Goal: Task Accomplishment & Management: Use online tool/utility

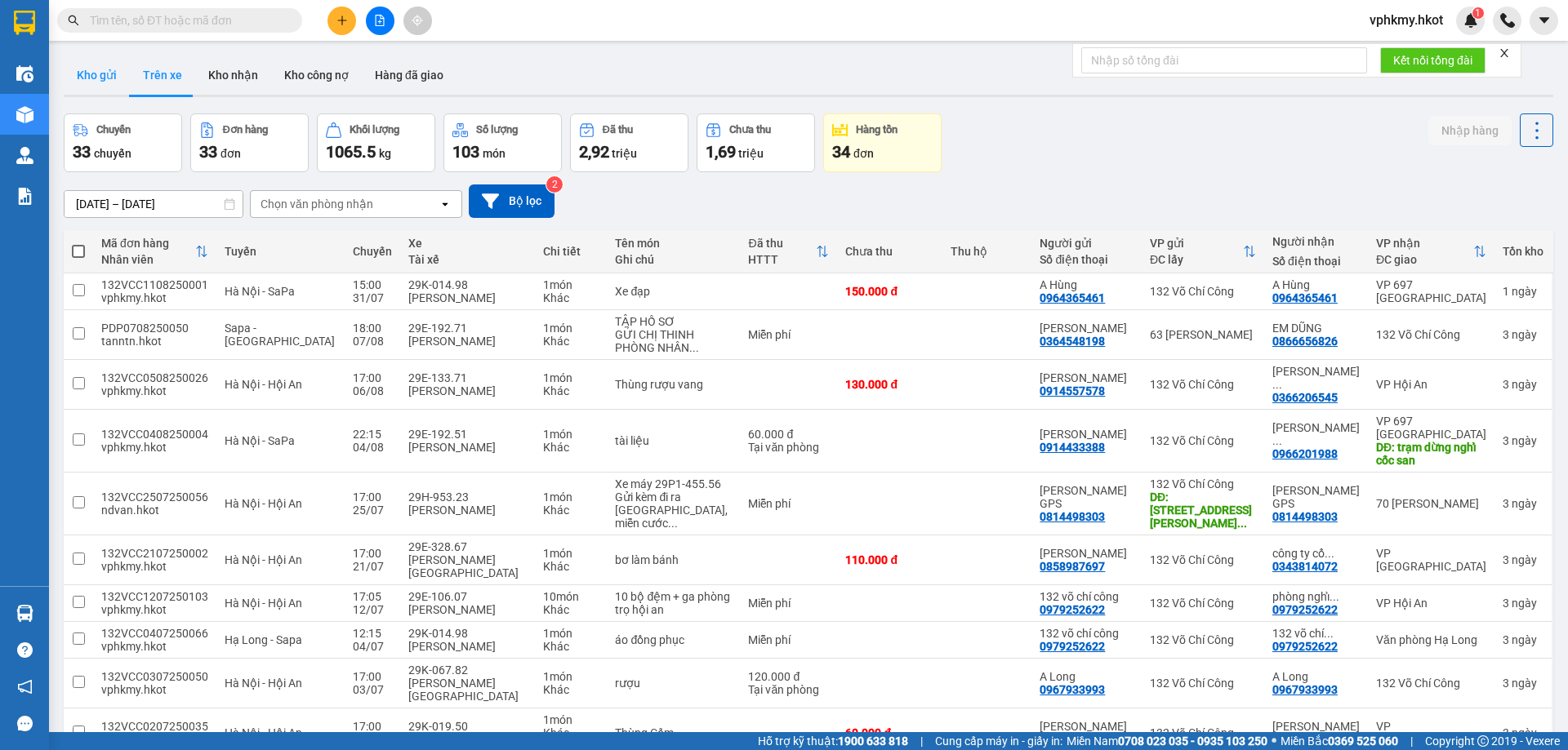
click at [105, 65] on button "Kho gửi" at bounding box center [96, 75] width 66 height 39
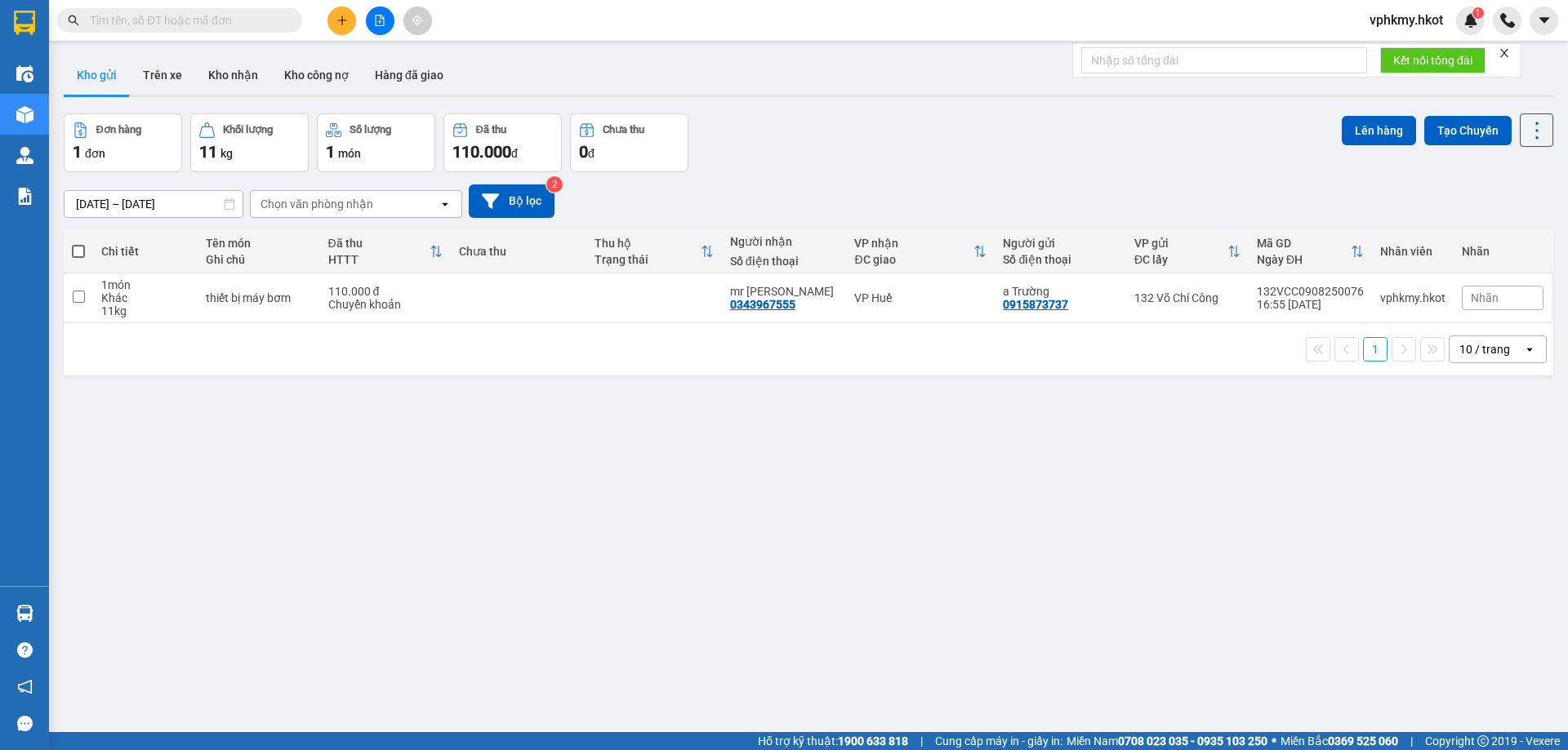
click at [84, 251] on span at bounding box center [79, 251] width 13 height 13
click at [78, 244] on input "checkbox" at bounding box center [78, 244] width 0 height 0
checkbox input "true"
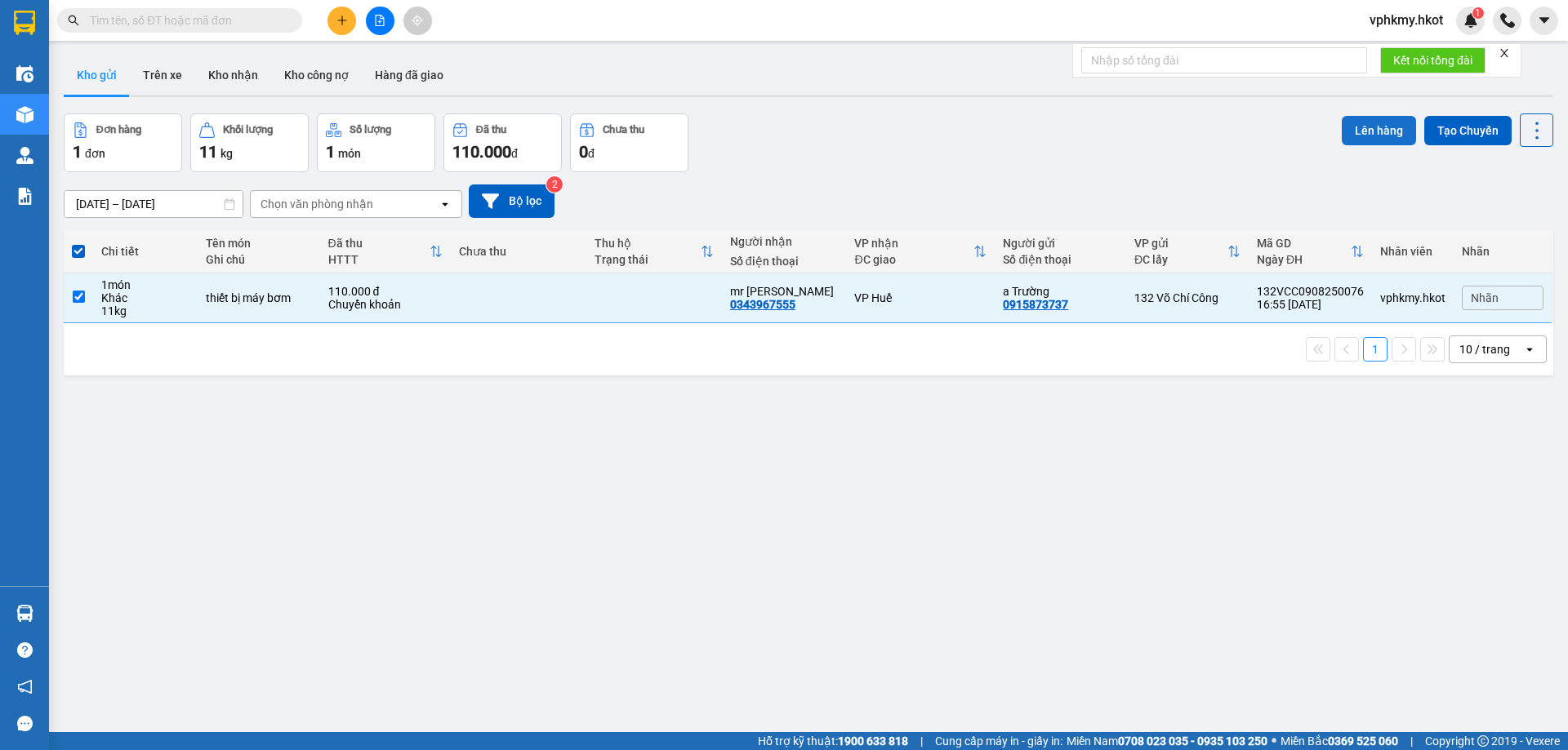
click at [1403, 125] on button "Lên hàng" at bounding box center [1379, 130] width 74 height 30
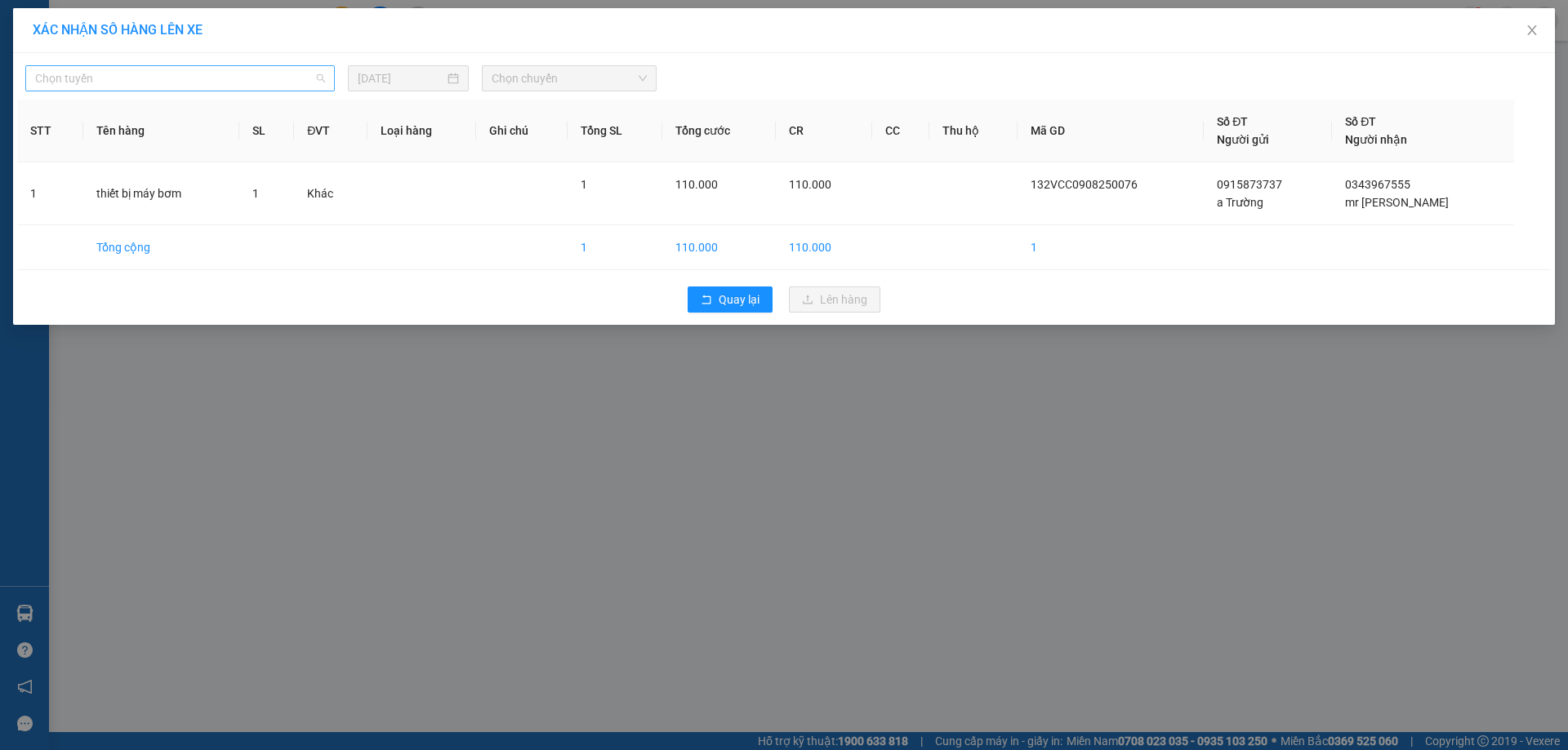
click at [107, 76] on span "Chọn tuyến" at bounding box center [179, 78] width 290 height 24
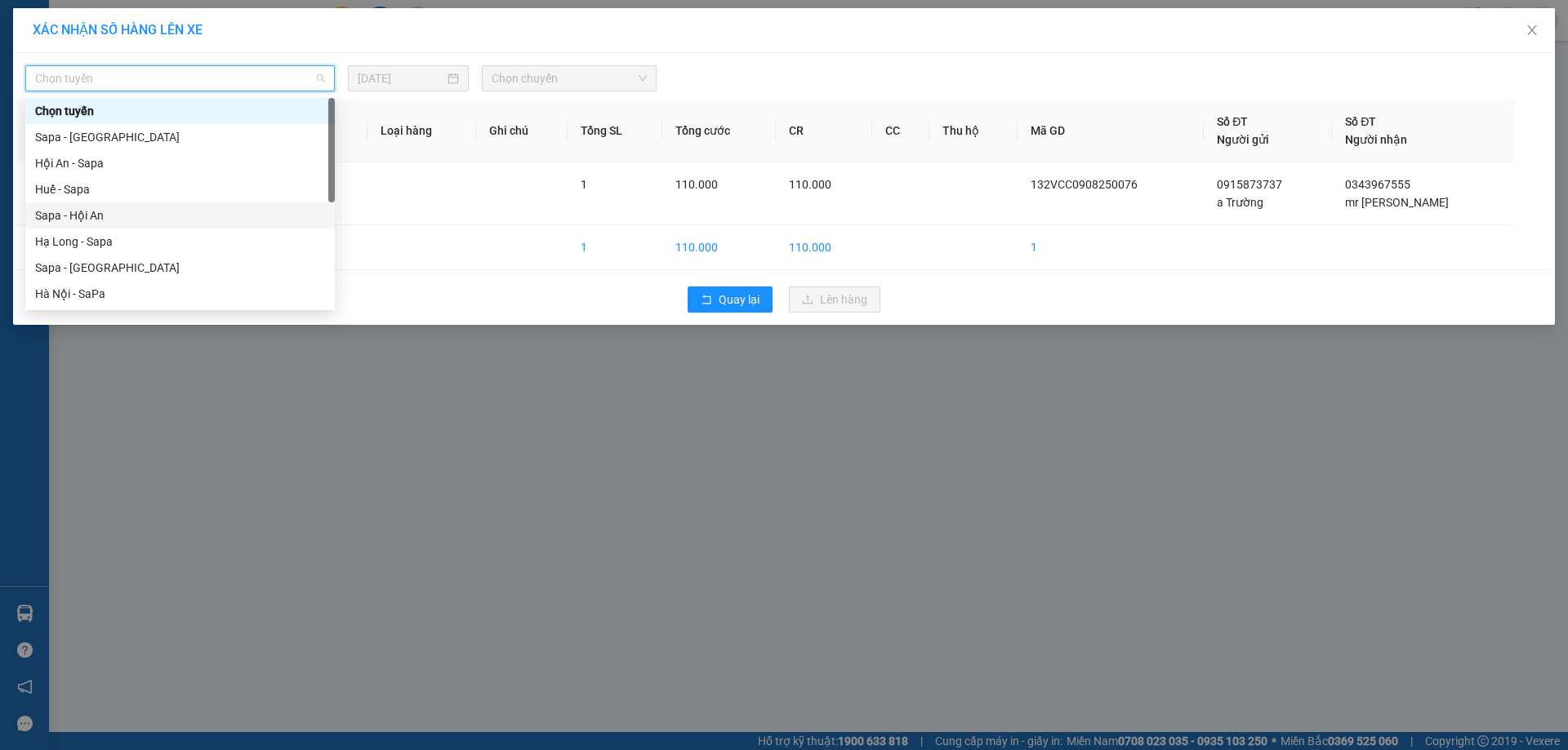
scroll to position [150, 0]
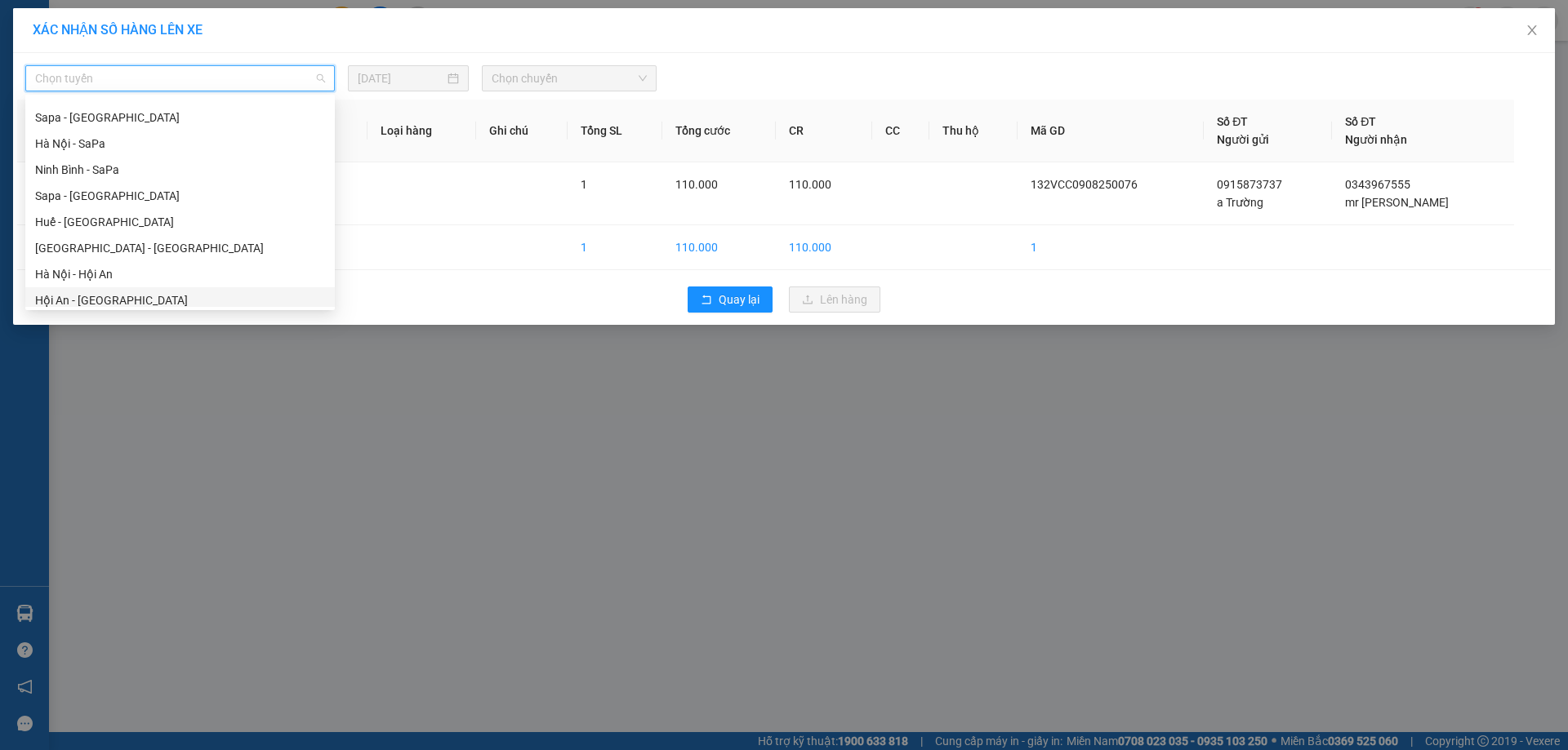
click at [563, 401] on div "XÁC NHẬN SỐ HÀNG LÊN XE Chọn tuyến [DATE] Chọn chuyến STT Tên hàng SL ĐVT Loại …" at bounding box center [784, 375] width 1568 height 750
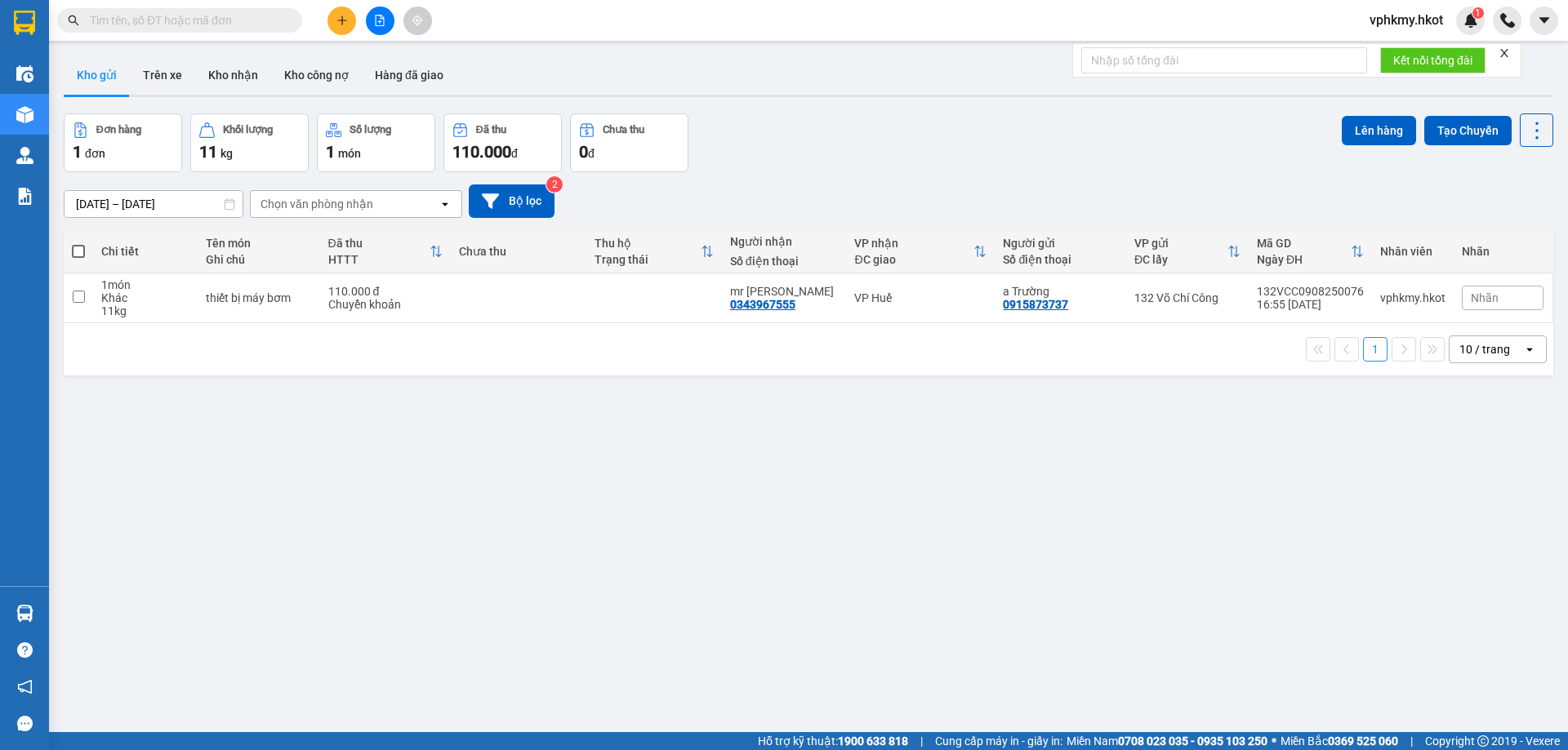
click at [82, 249] on span at bounding box center [79, 251] width 13 height 13
click at [78, 244] on input "checkbox" at bounding box center [78, 244] width 0 height 0
checkbox input "true"
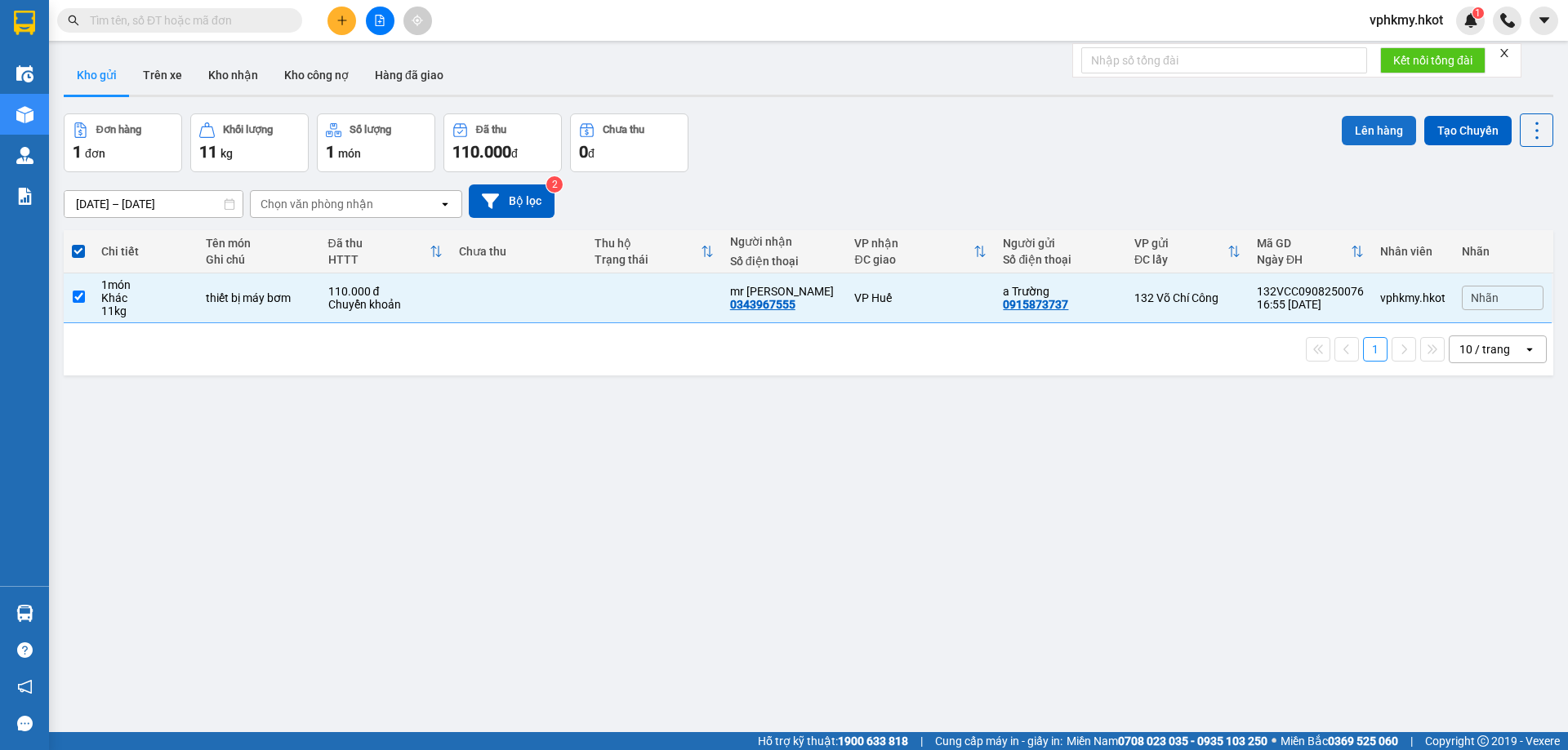
click at [1359, 138] on button "Lên hàng" at bounding box center [1379, 130] width 74 height 30
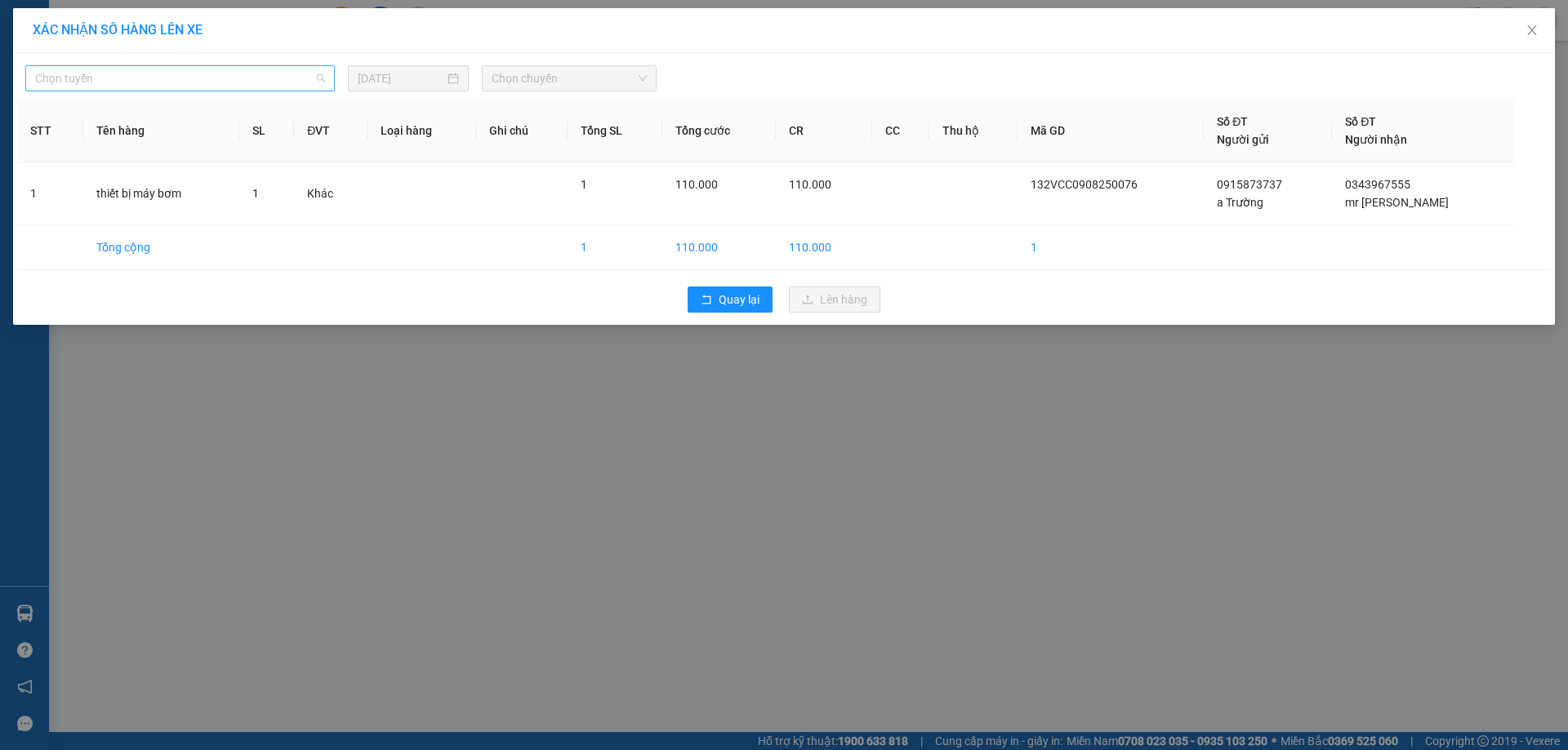
click at [132, 79] on span "Chọn tuyến" at bounding box center [179, 78] width 290 height 24
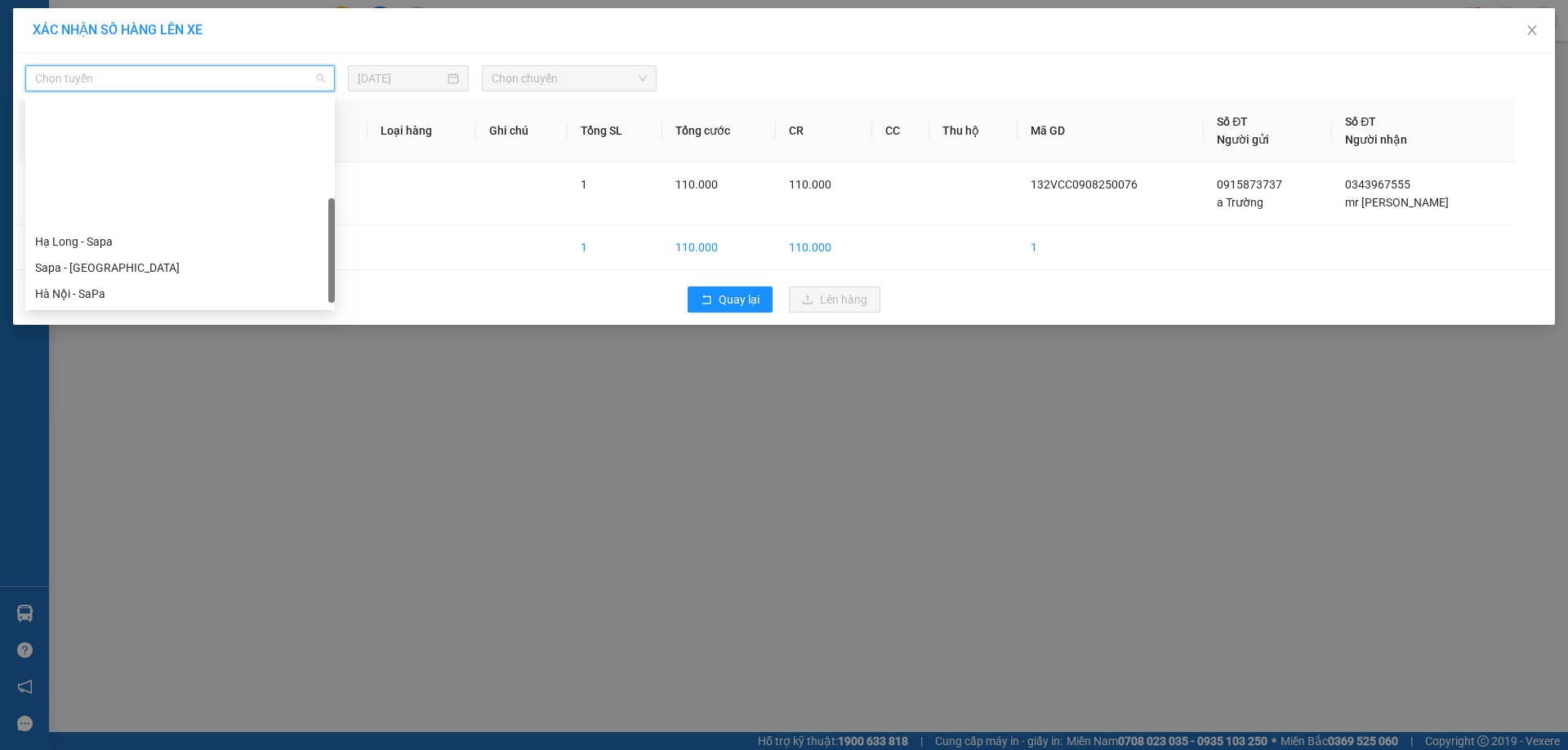
scroll to position [150, 0]
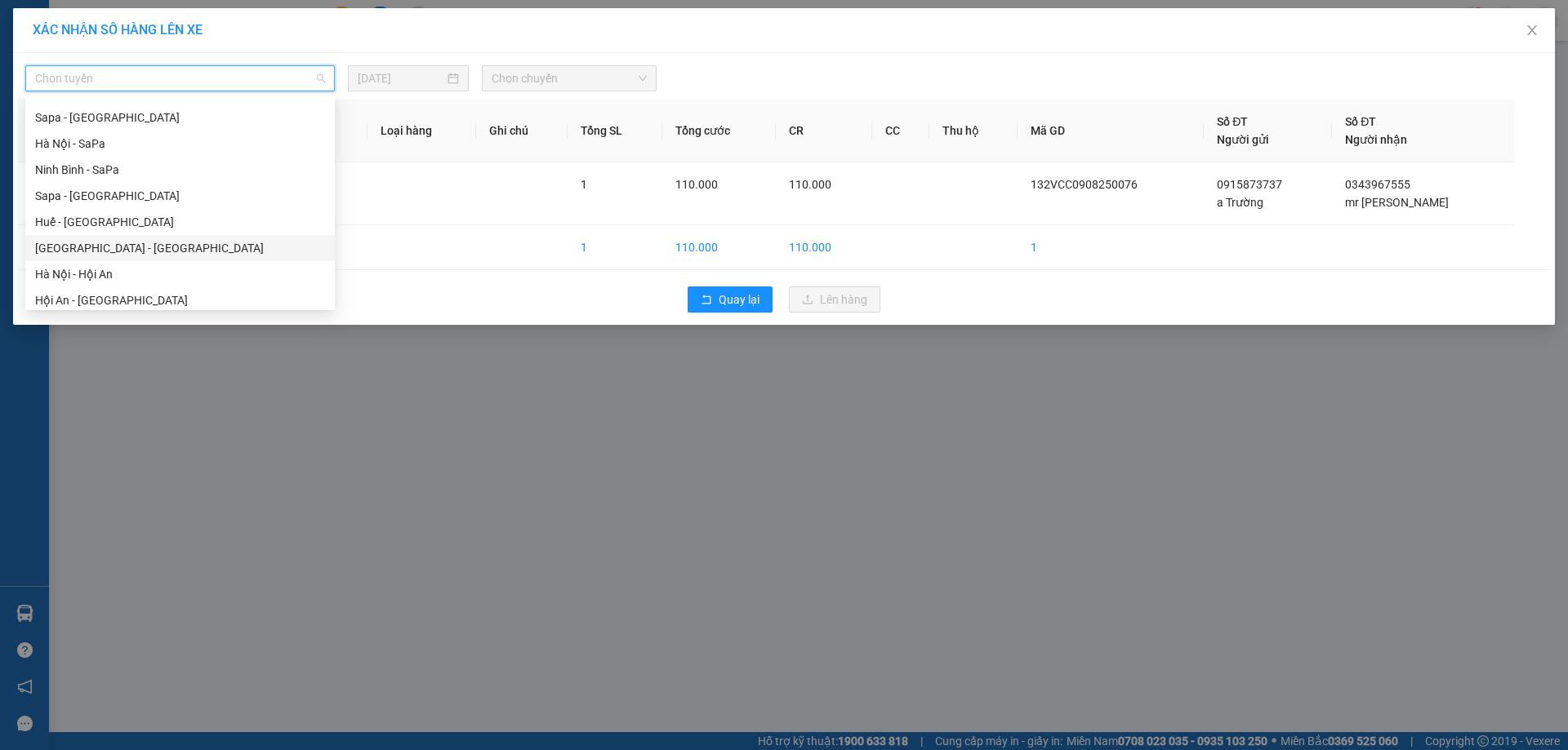
click at [100, 240] on div "[GEOGRAPHIC_DATA] - [GEOGRAPHIC_DATA]" at bounding box center [179, 248] width 290 height 18
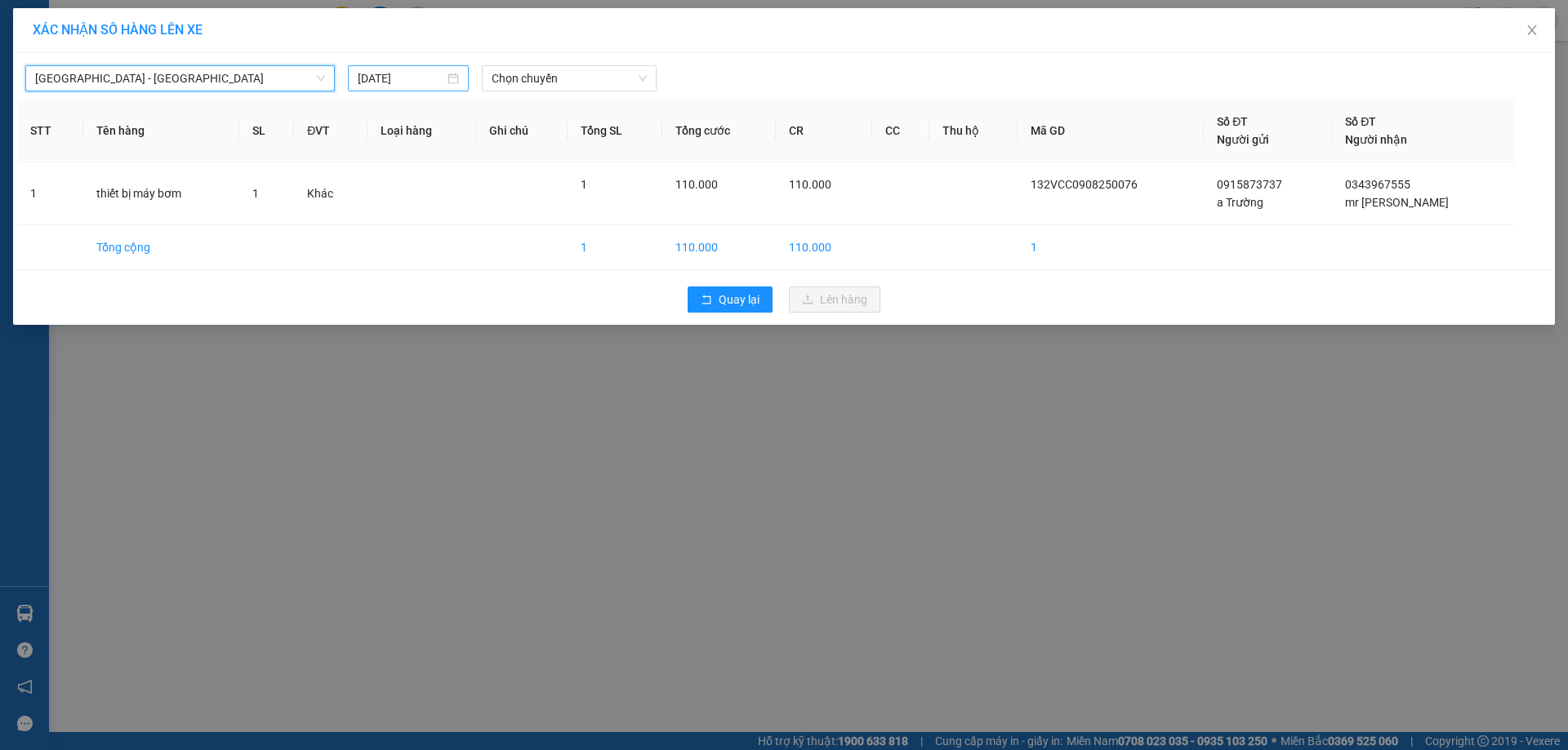
click at [408, 72] on input "[DATE]" at bounding box center [401, 78] width 87 height 18
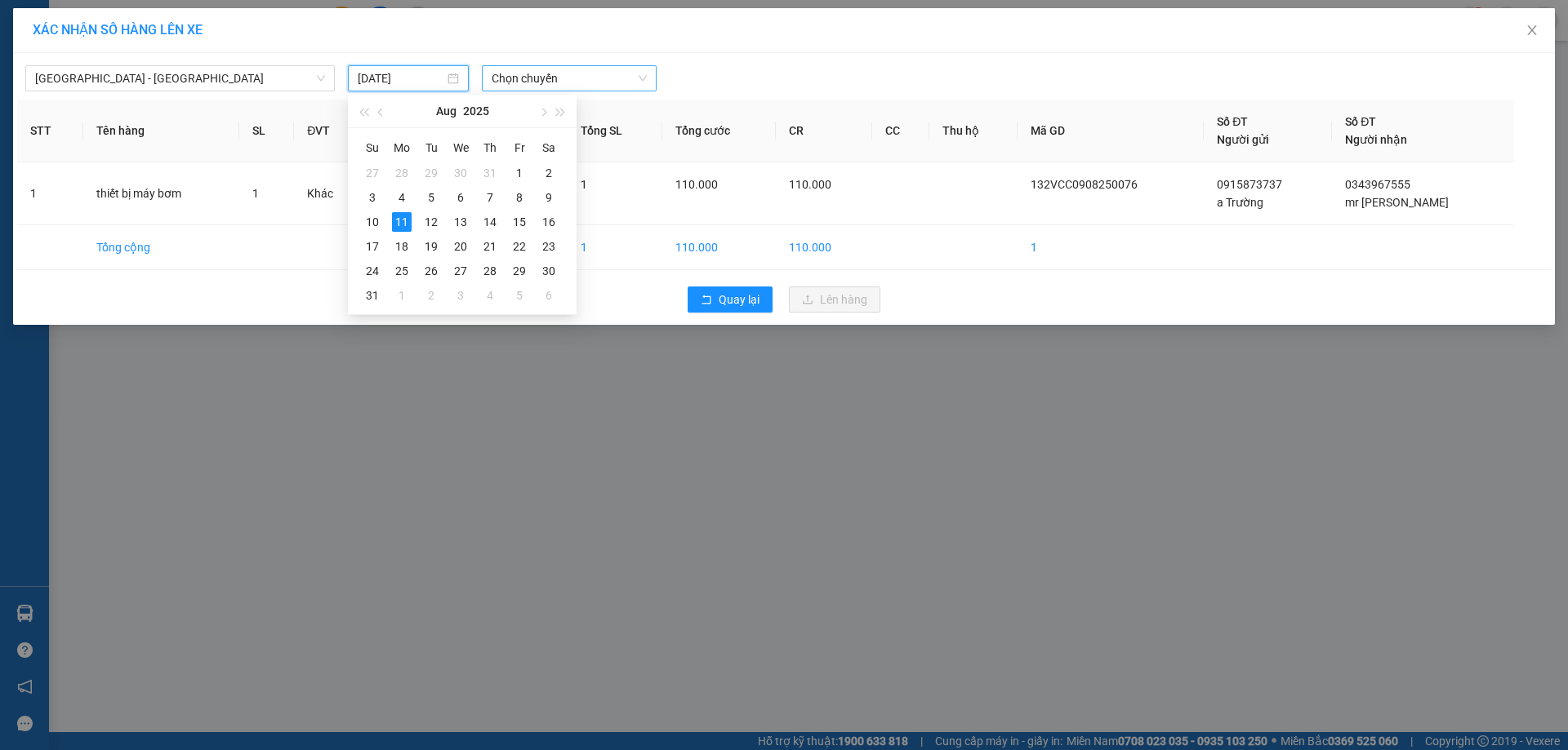
click at [575, 65] on div "[GEOGRAPHIC_DATA] - [GEOGRAPHIC_DATA] [DATE] Chọn chuyến" at bounding box center [784, 74] width 1534 height 35
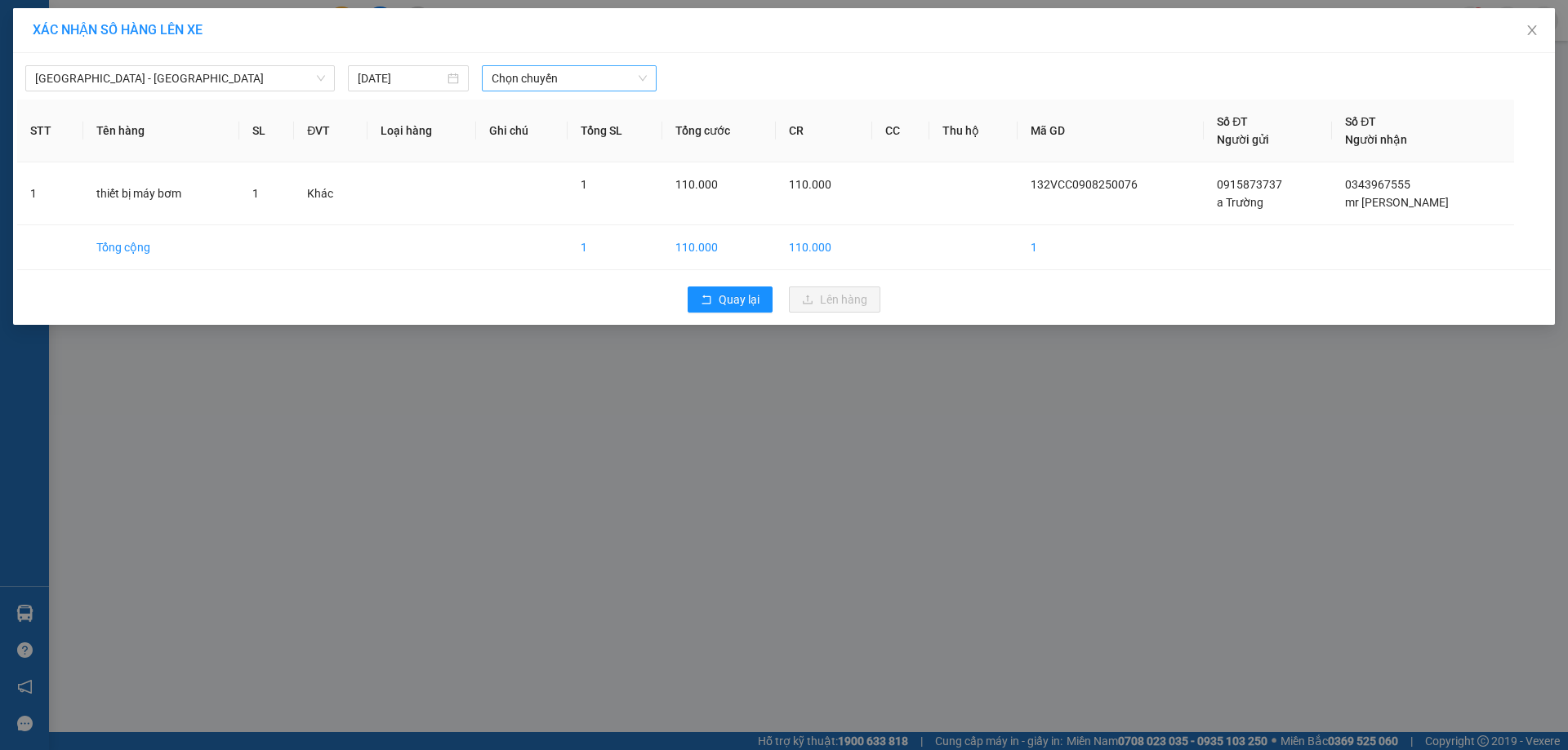
click at [561, 78] on span "Chọn chuyến" at bounding box center [569, 78] width 155 height 24
click at [537, 186] on div "18:15 - 29K-079.90" at bounding box center [556, 189] width 127 height 18
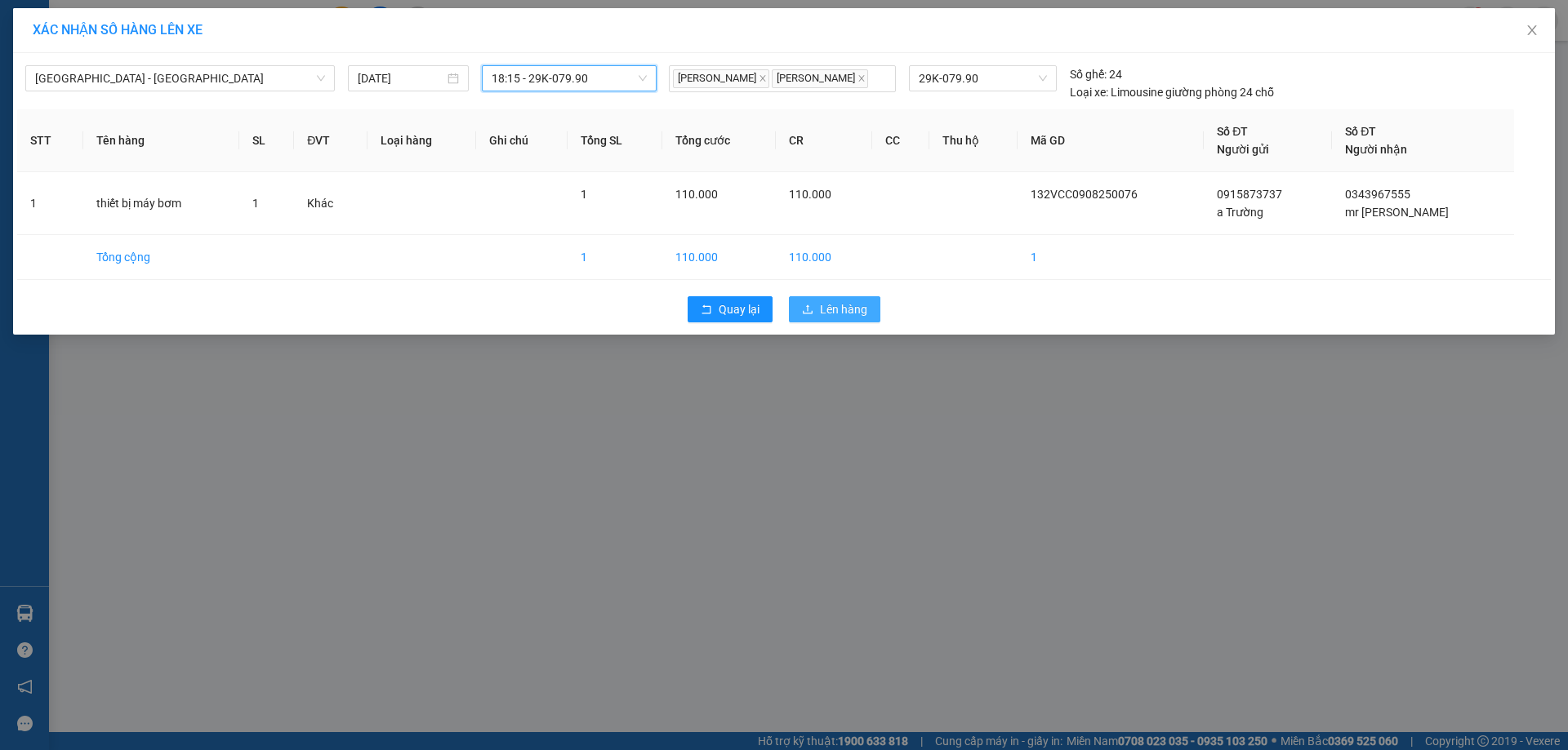
click at [851, 317] on span "Lên hàng" at bounding box center [844, 309] width 47 height 18
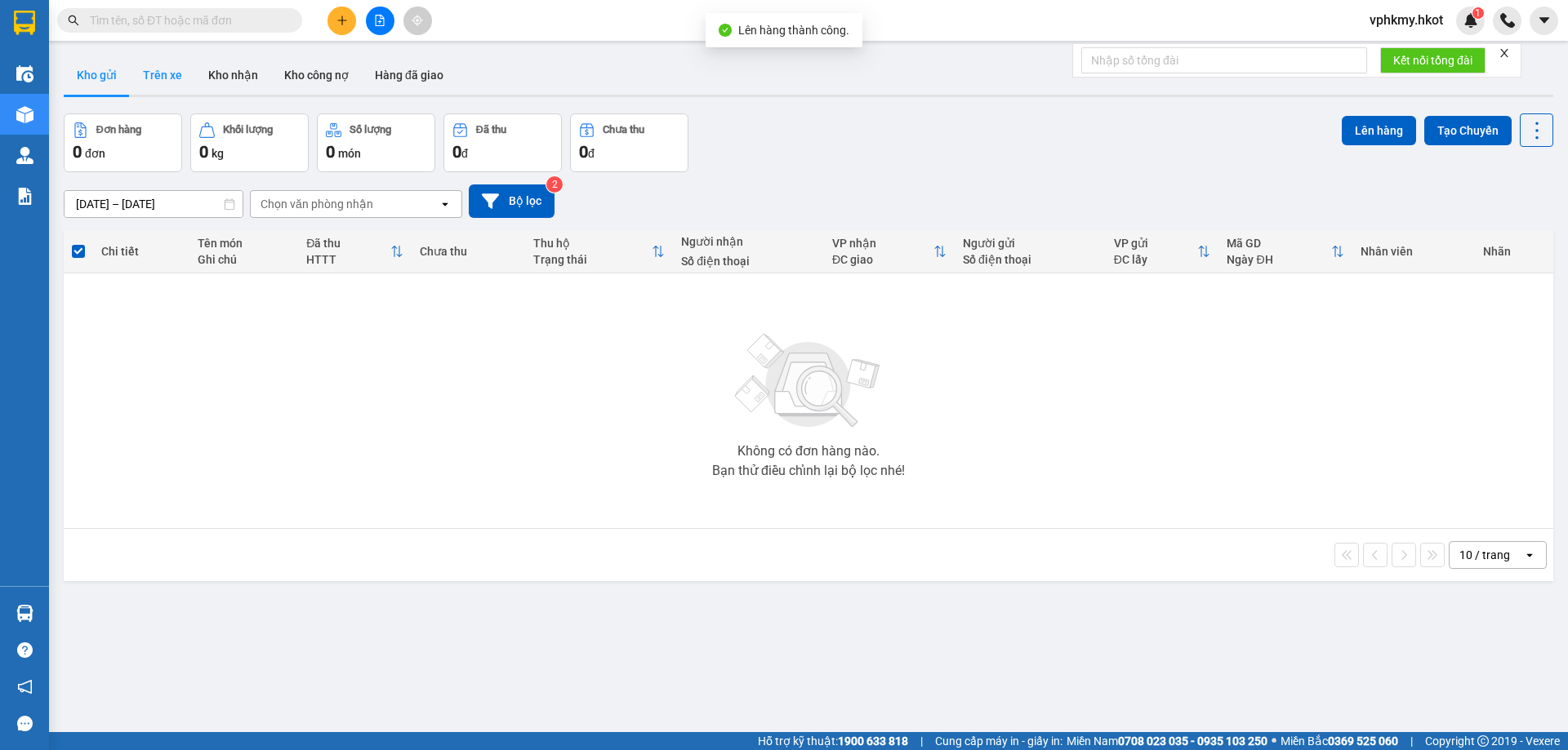
click at [171, 91] on button "Trên xe" at bounding box center [163, 75] width 65 height 39
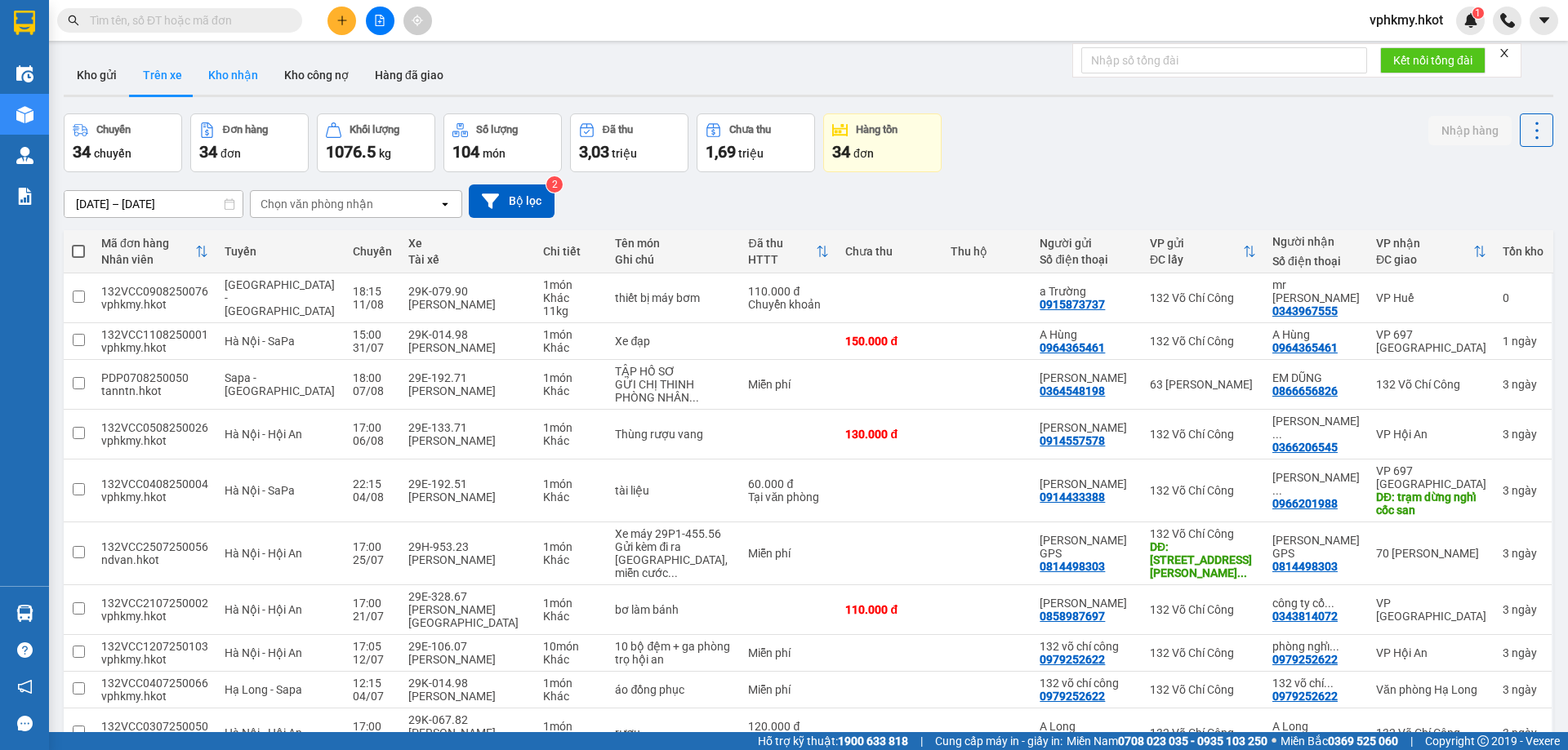
click at [224, 72] on button "Kho nhận" at bounding box center [233, 75] width 76 height 39
type input "[DATE] – [DATE]"
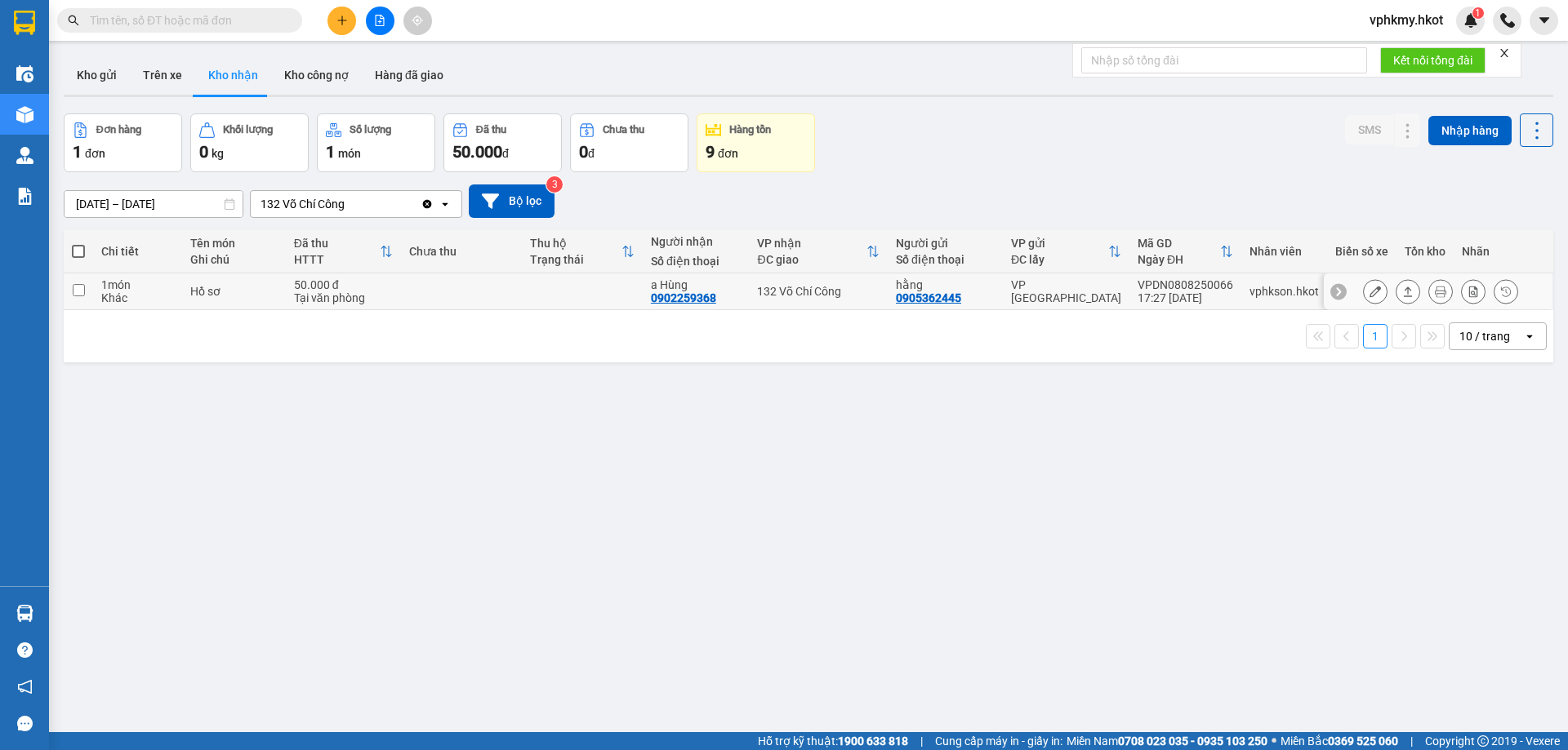
click at [75, 288] on input "checkbox" at bounding box center [78, 290] width 13 height 13
checkbox input "true"
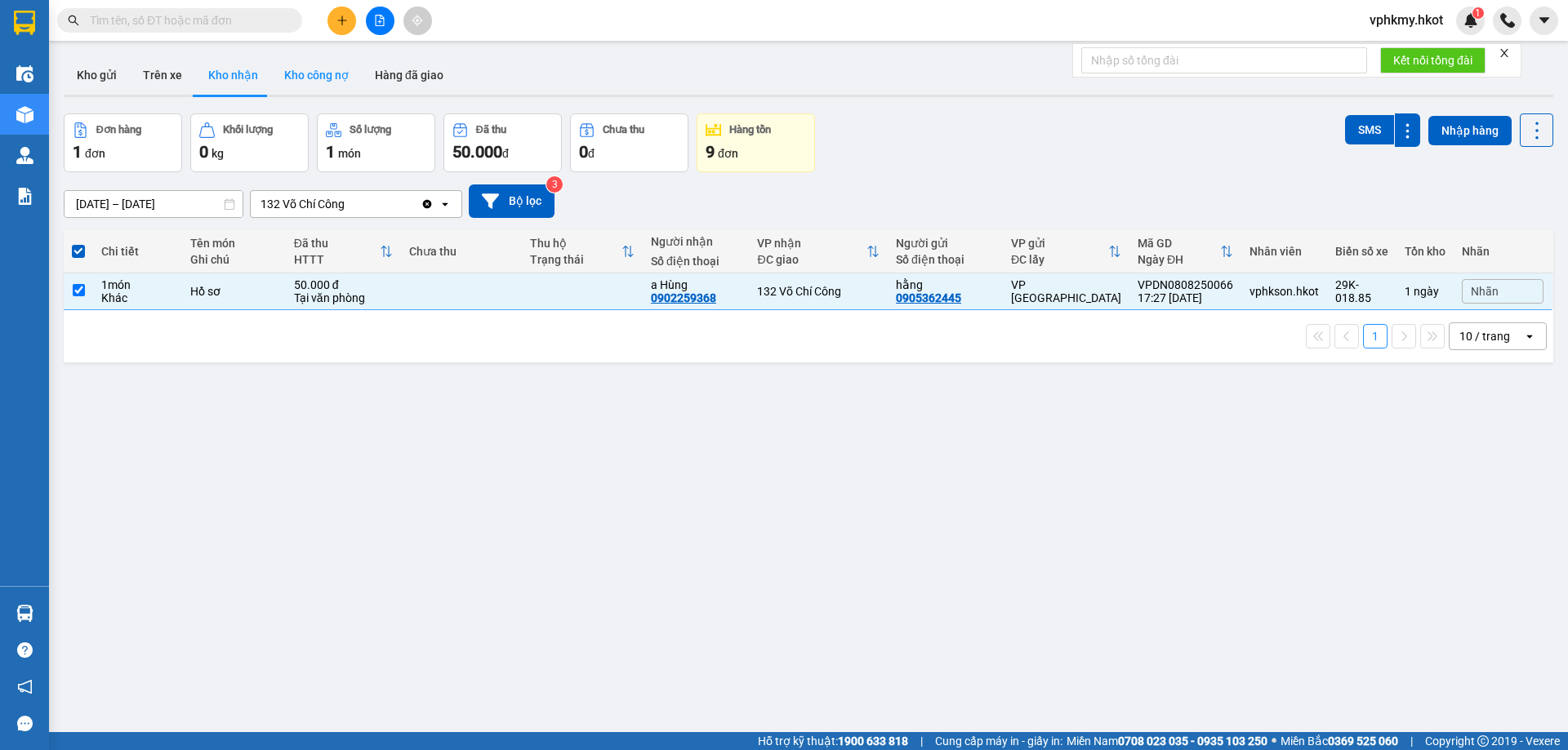
click at [321, 78] on button "Kho công nợ" at bounding box center [317, 75] width 91 height 39
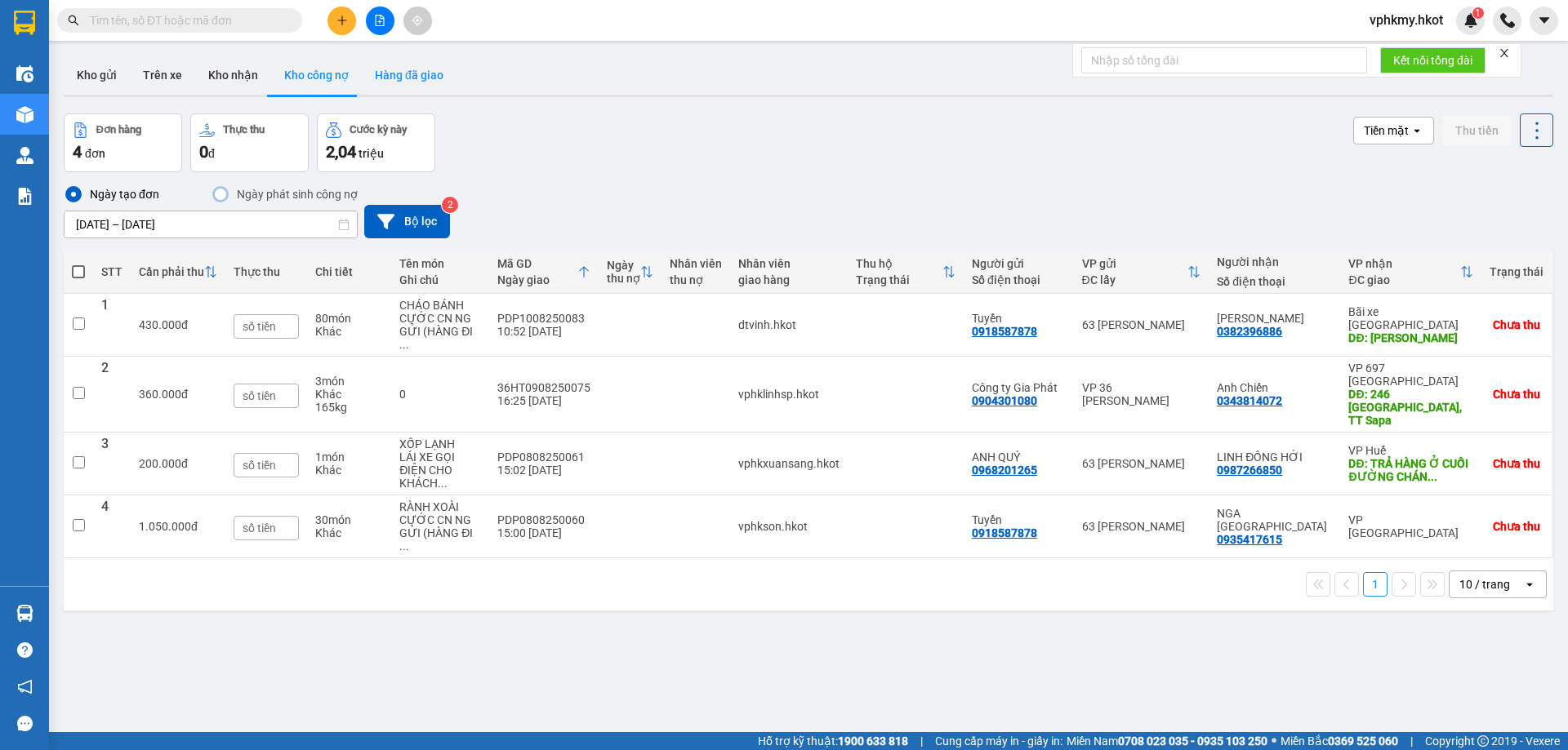
click at [389, 80] on button "Hàng đã giao" at bounding box center [409, 75] width 94 height 39
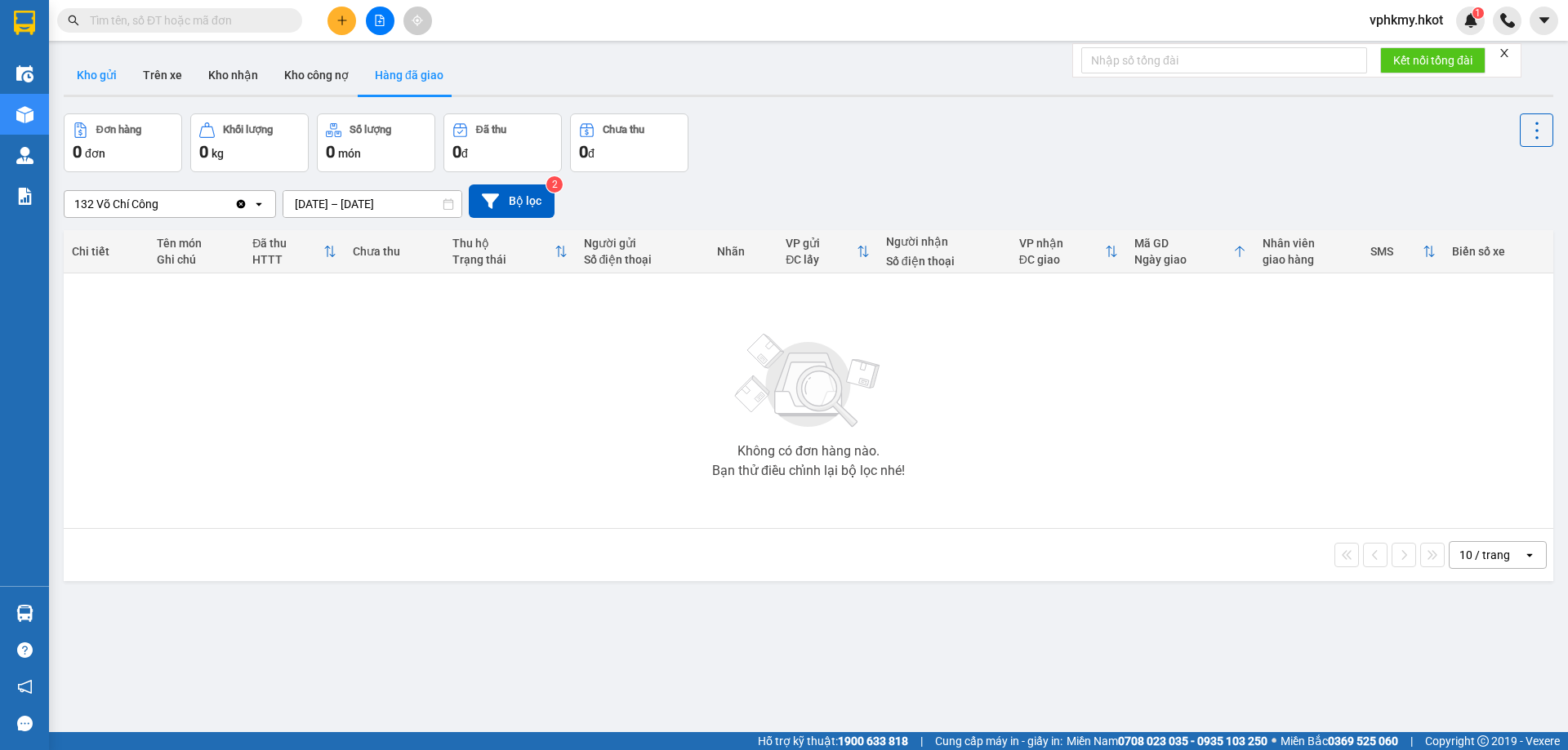
click at [112, 89] on button "Kho gửi" at bounding box center [96, 75] width 66 height 39
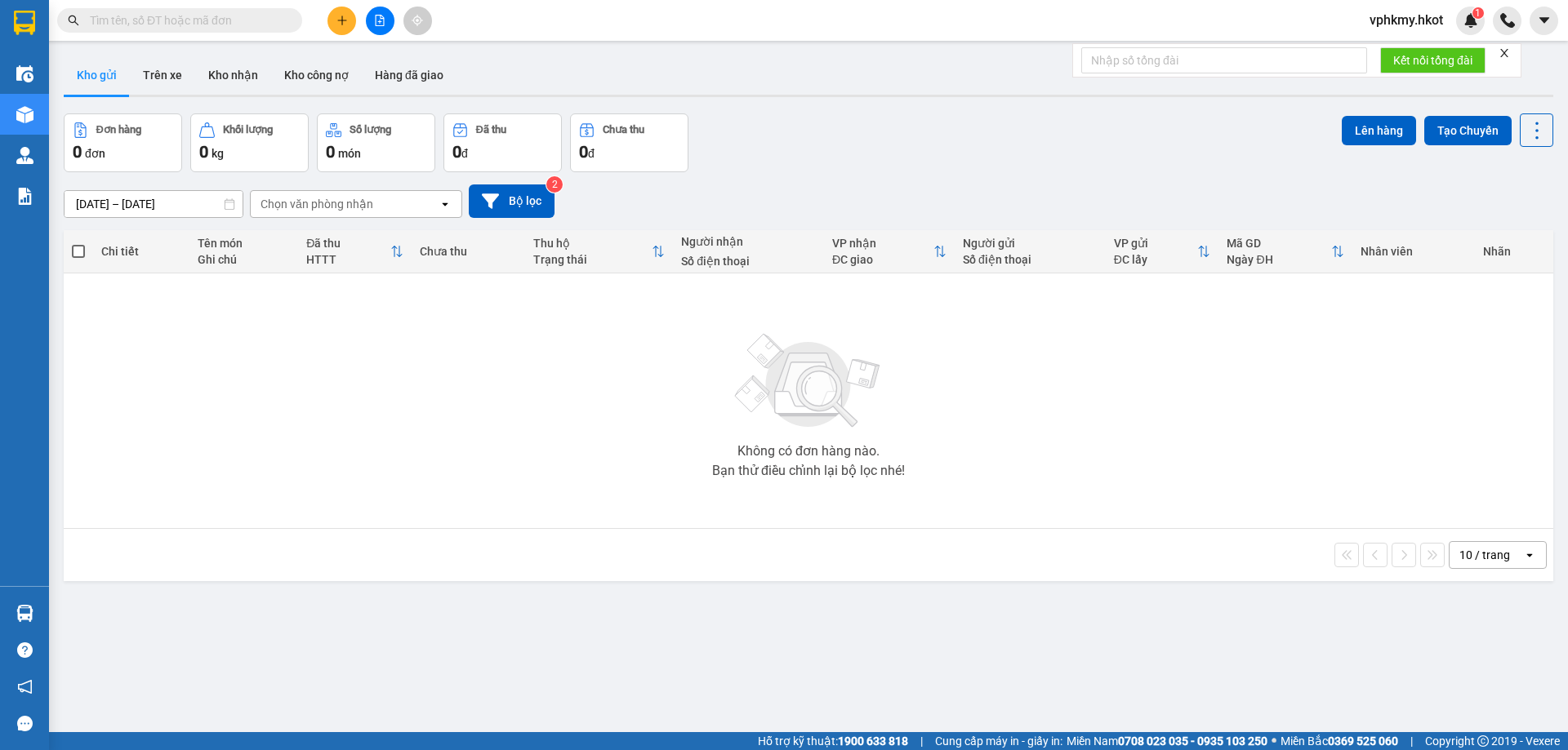
click at [159, 26] on input "text" at bounding box center [186, 20] width 193 height 18
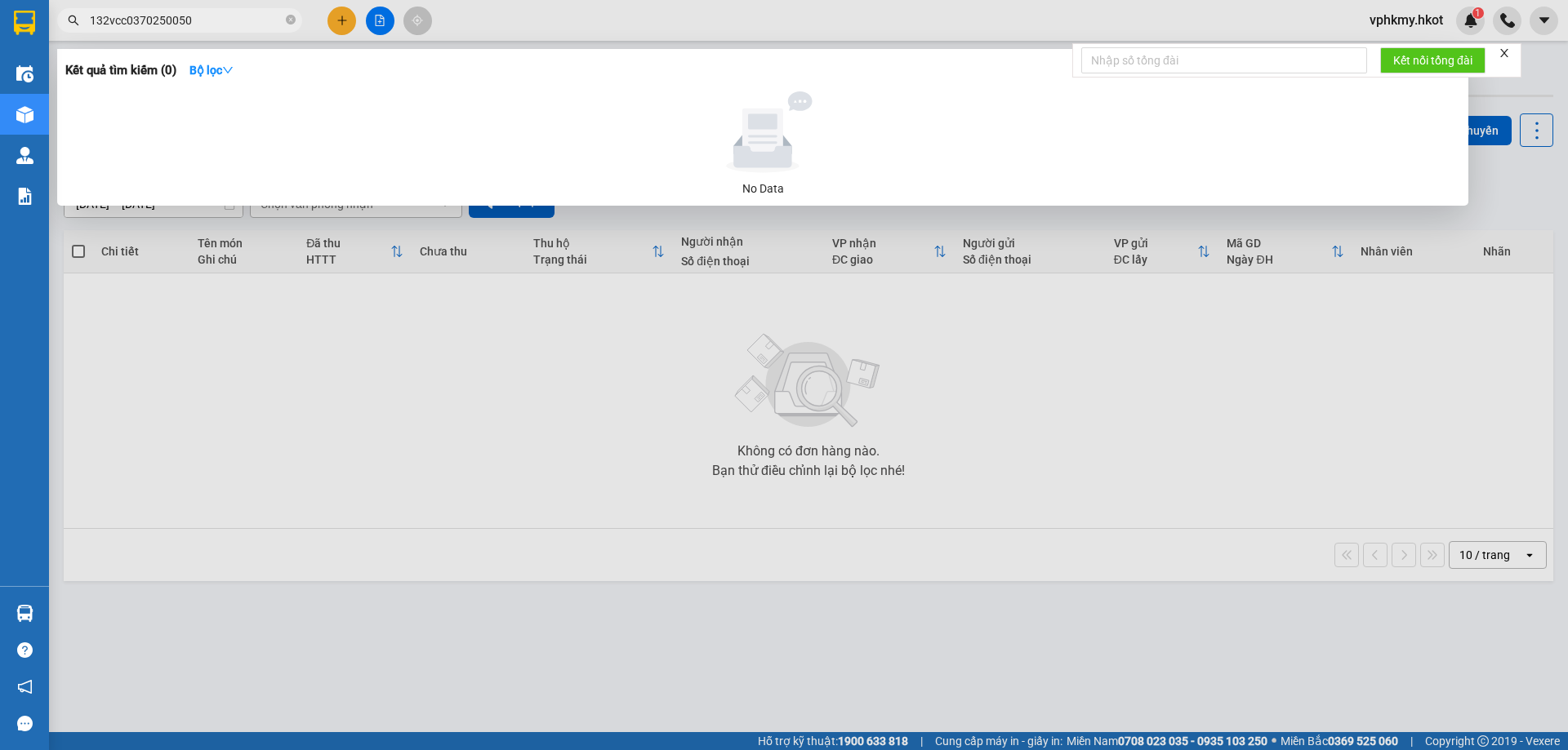
click at [121, 26] on input "132vcc0370250050" at bounding box center [186, 20] width 193 height 18
click at [149, 13] on input "132vcc0370250050" at bounding box center [186, 20] width 193 height 18
click at [223, 22] on input "132vcc037250050" at bounding box center [186, 20] width 193 height 18
click at [128, 28] on input "132vcc037250050" at bounding box center [186, 20] width 193 height 18
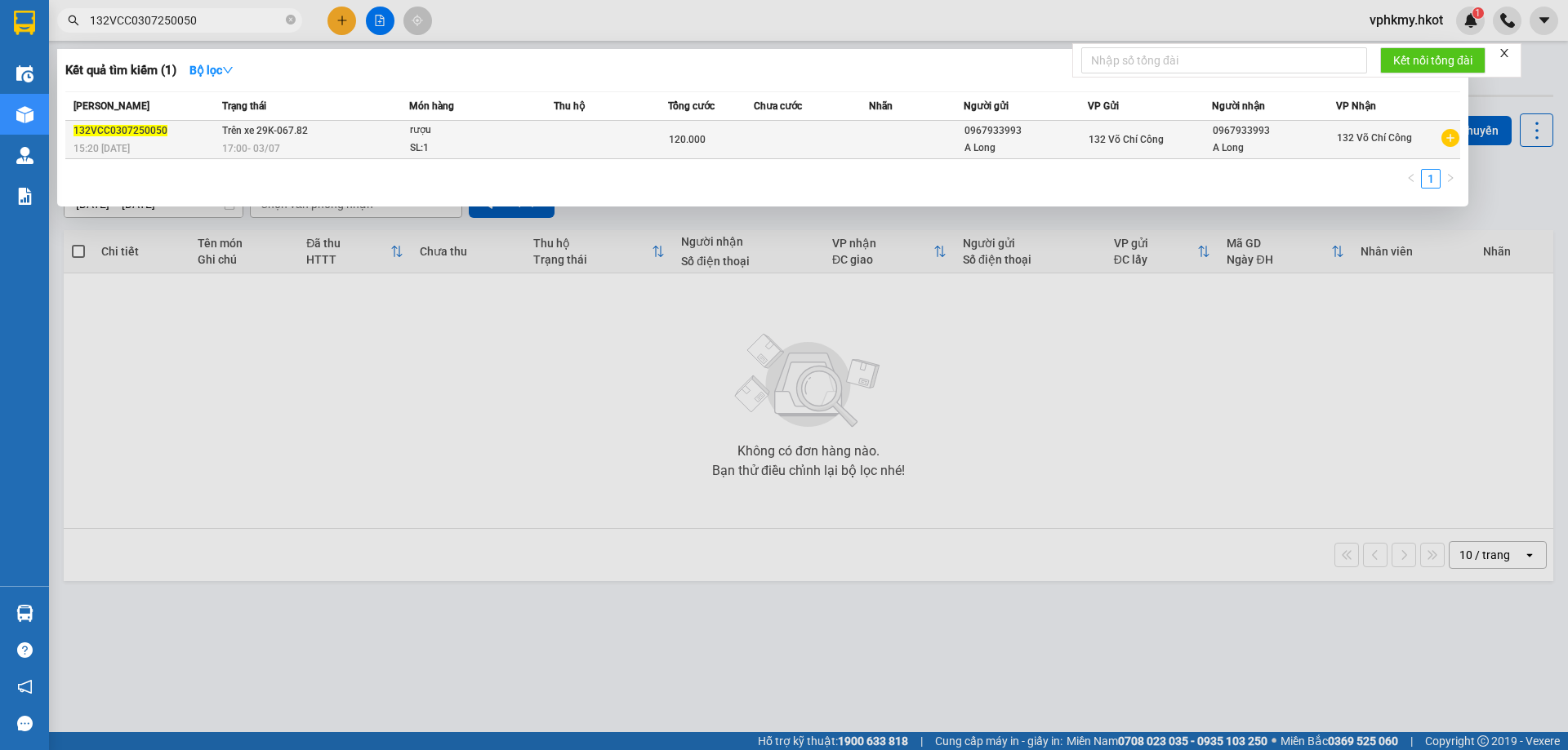
type input "132VCC0307250050"
click at [448, 150] on div "SL: 1" at bounding box center [471, 148] width 122 height 18
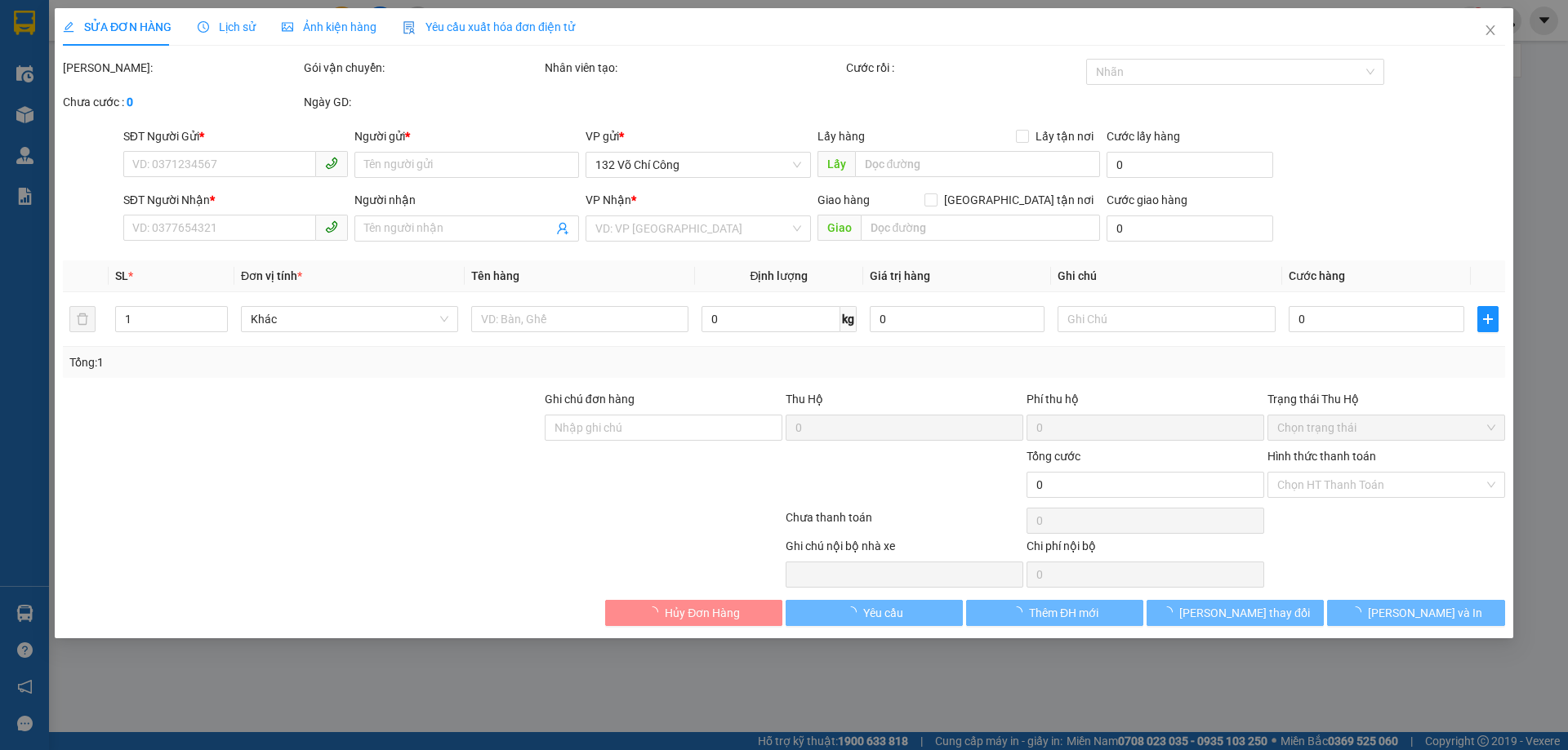
type input "0967933993"
type input "A Long"
type input "0967933993"
type input "A Long"
type input "120.000"
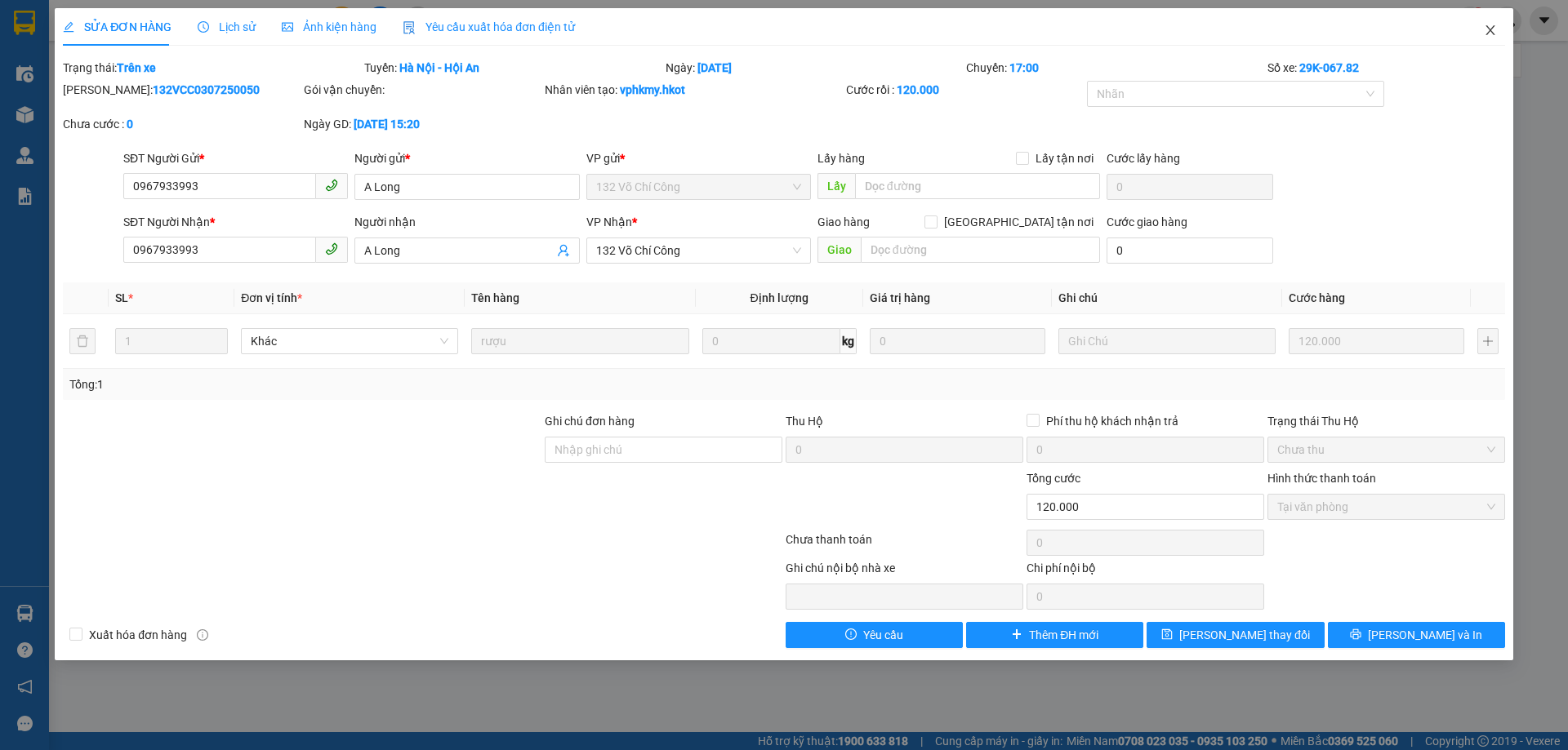
click at [1493, 44] on span "Close" at bounding box center [1490, 30] width 45 height 45
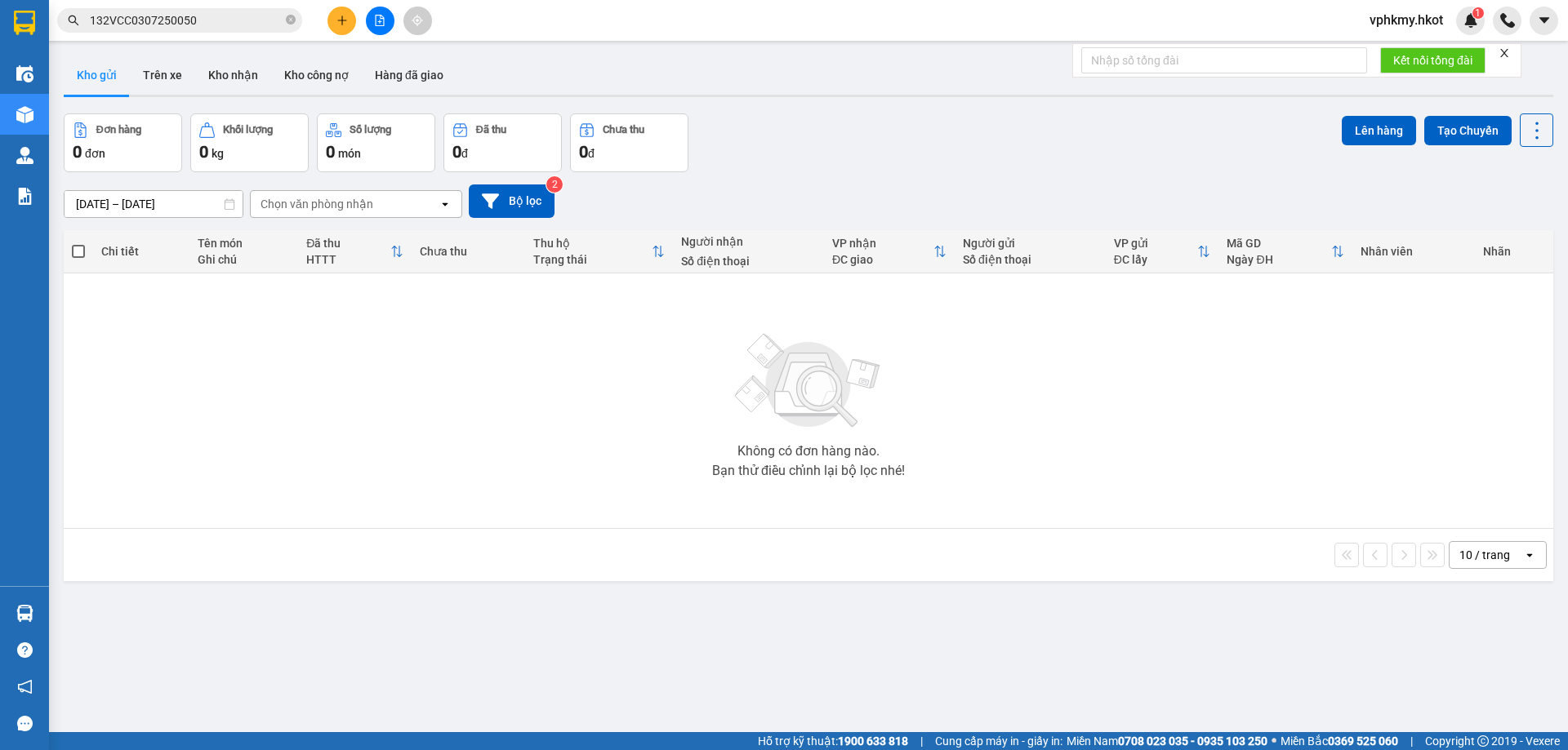
click at [262, 19] on input "132VCC0307250050" at bounding box center [186, 20] width 193 height 18
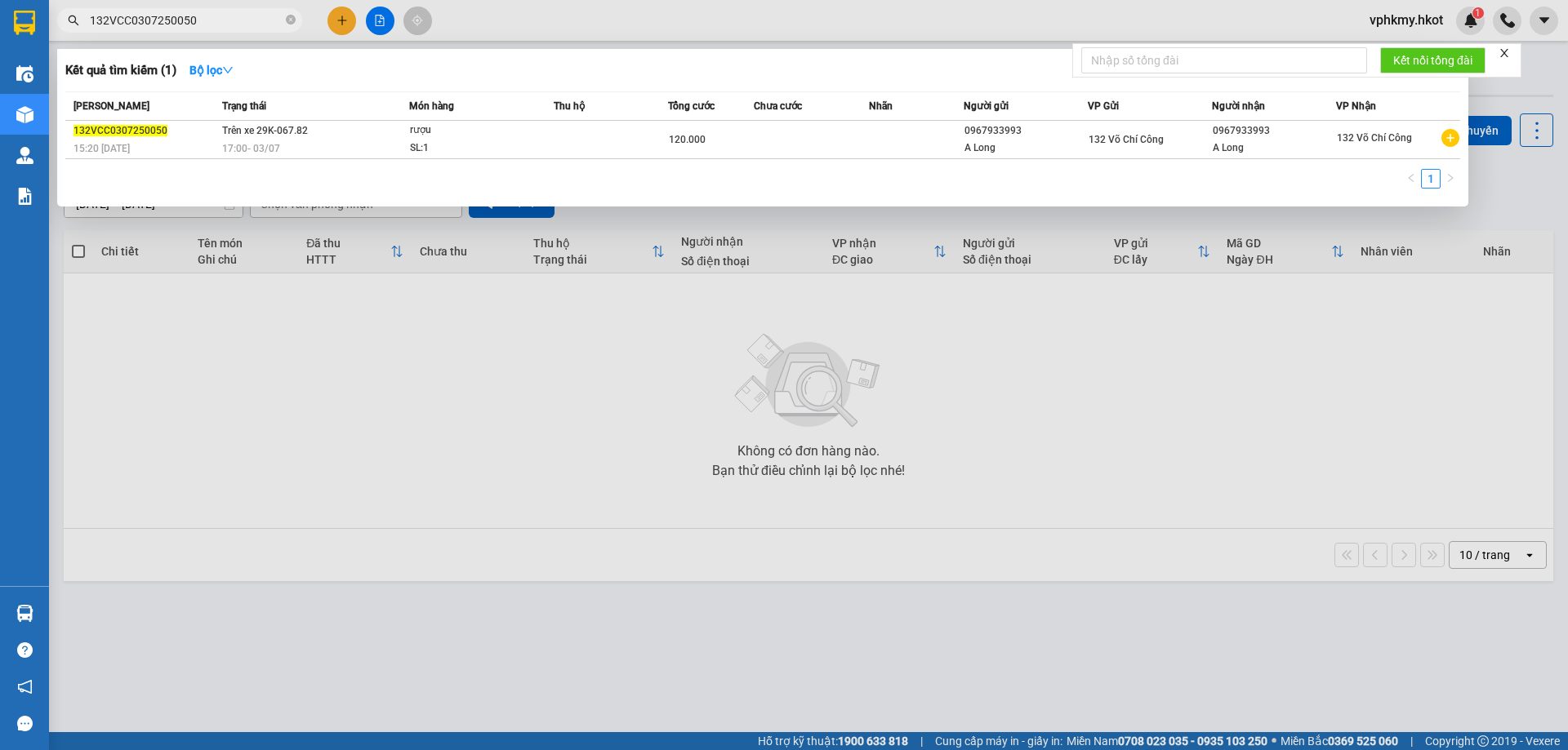
click at [342, 160] on div "Mã ĐH Trạng thái Món hàng Thu hộ Tổng cước Chưa cước Nhãn Người gửi VP Gửi Ngườ…" at bounding box center [763, 144] width 1396 height 107
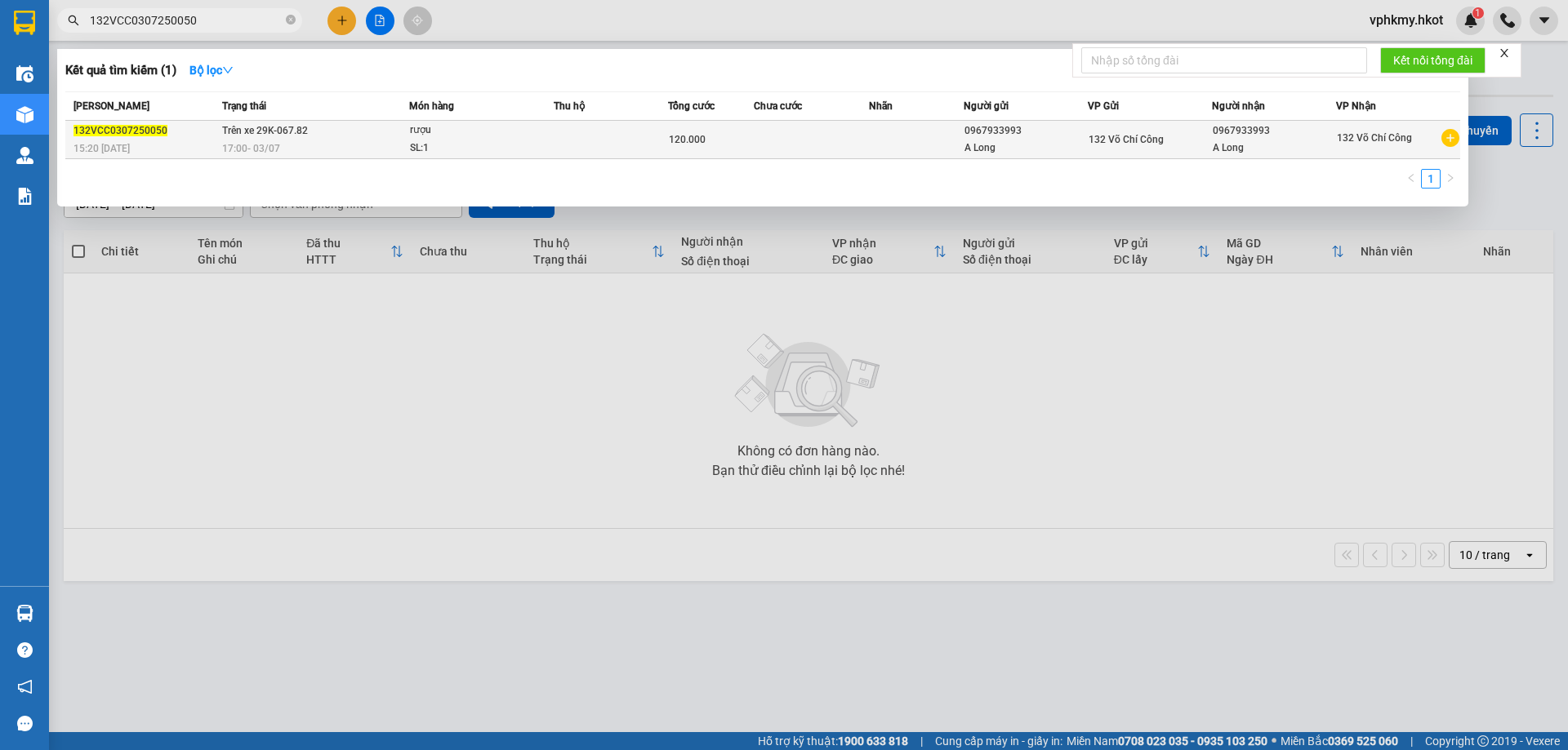
click at [347, 127] on td "Trên xe 29K-067.82 17:00 [DATE]" at bounding box center [313, 141] width 191 height 39
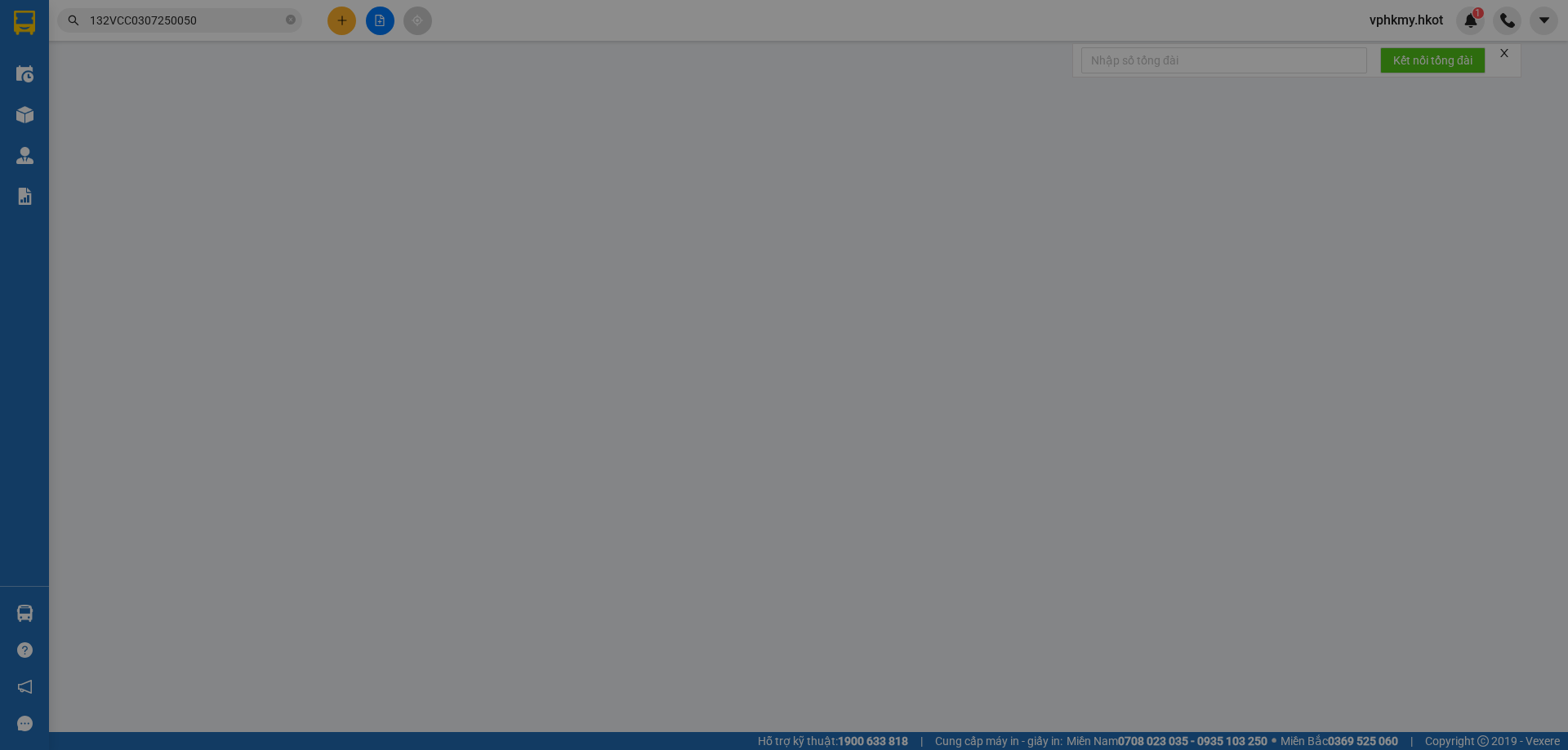
type input "0967933993"
type input "A Long"
type input "0967933993"
type input "A Long"
type input "120.000"
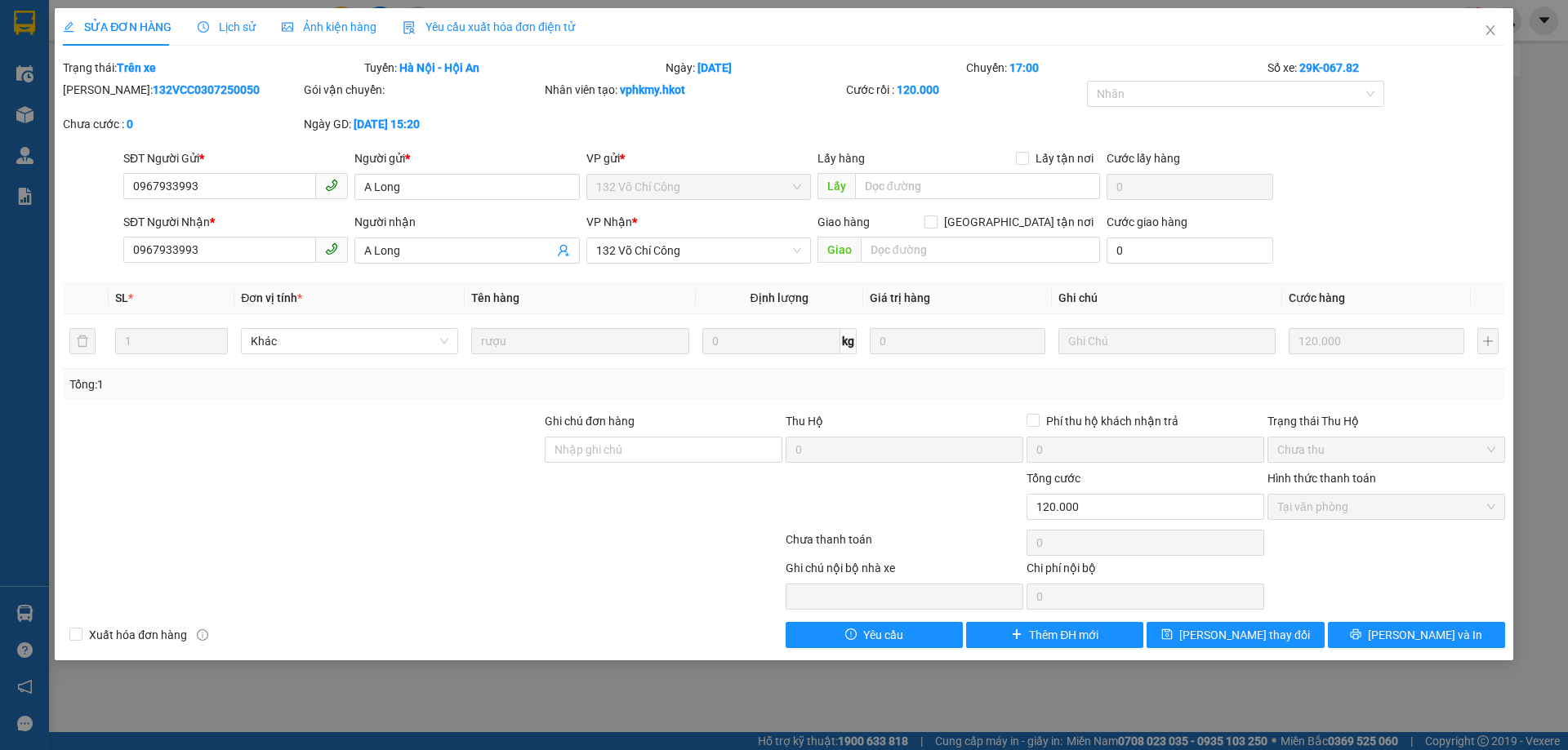
click at [171, 95] on b "132VCC0307250050" at bounding box center [206, 91] width 107 height 13
copy b "132VCC0307250050"
